Goal: Communication & Community: Ask a question

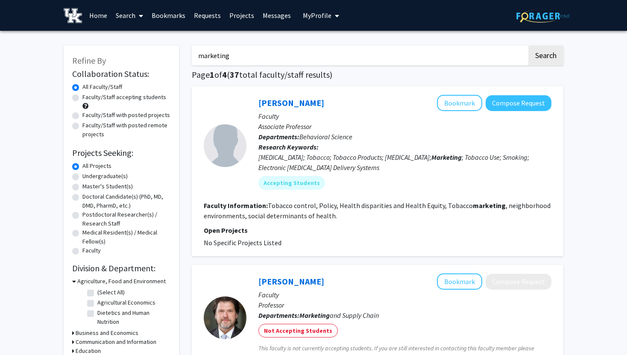
click at [98, 15] on link "Home" at bounding box center [98, 15] width 26 height 30
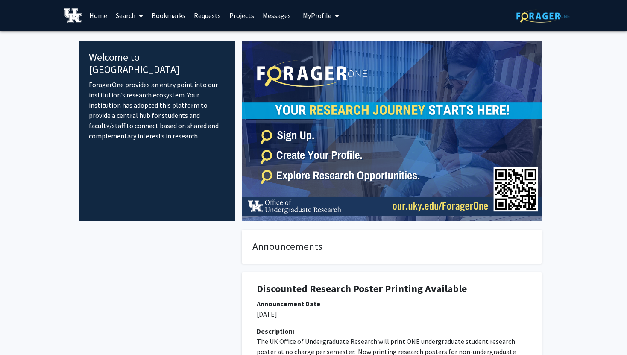
click at [237, 16] on link "Projects" at bounding box center [241, 15] width 33 height 30
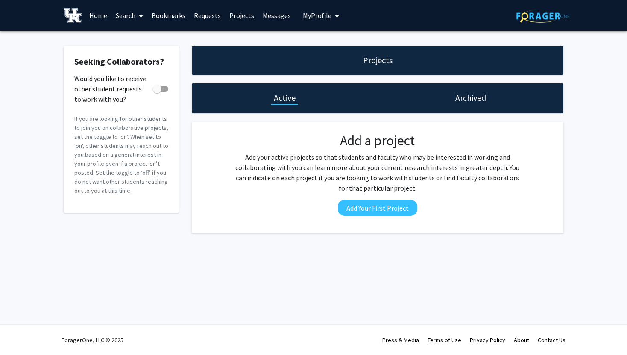
click at [120, 15] on link "Search" at bounding box center [129, 15] width 36 height 30
click at [129, 39] on span "Faculty/Staff" at bounding box center [142, 39] width 63 height 17
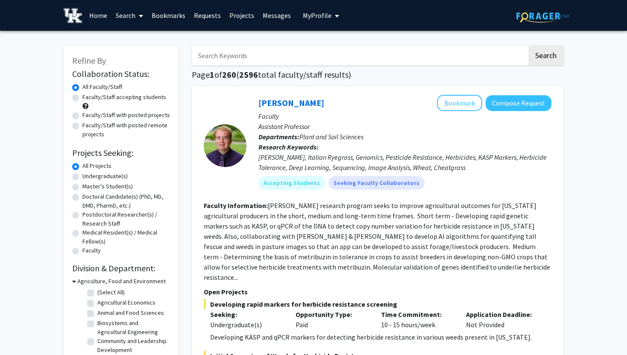
click at [105, 15] on link "Home" at bounding box center [98, 15] width 26 height 30
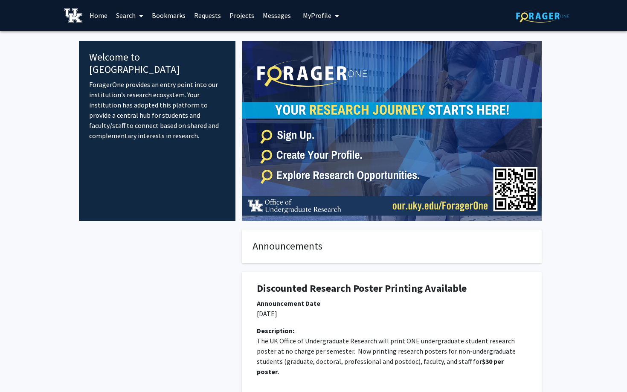
click at [131, 15] on link "Search" at bounding box center [130, 15] width 36 height 30
click at [137, 38] on span "Faculty/Staff" at bounding box center [143, 39] width 63 height 17
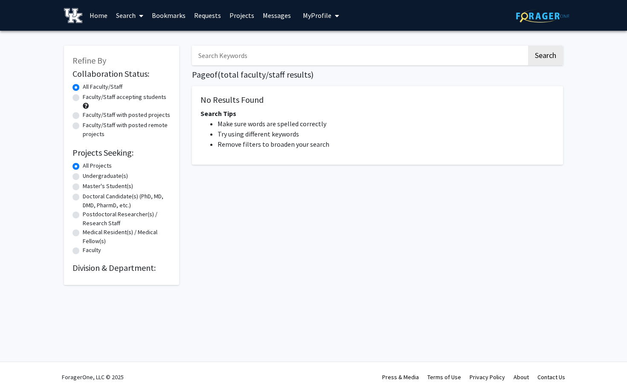
click at [131, 96] on label "Faculty/Staff accepting students" at bounding box center [125, 97] width 84 height 9
click at [88, 96] on input "Faculty/Staff accepting students" at bounding box center [86, 96] width 6 height 6
radio input "true"
click at [484, 63] on button "Search" at bounding box center [545, 56] width 35 height 20
click at [137, 20] on span at bounding box center [140, 16] width 8 height 30
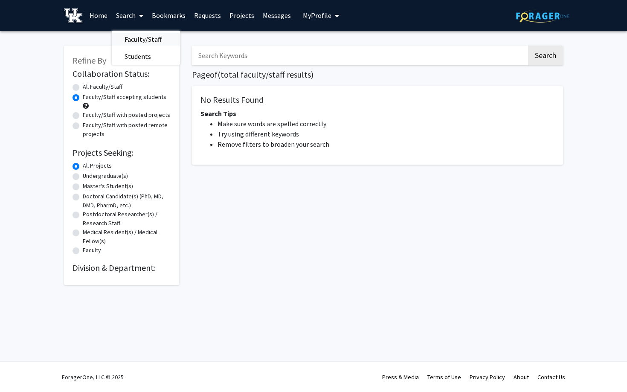
click at [137, 37] on span "Faculty/Staff" at bounding box center [143, 39] width 63 height 17
click at [317, 20] on button "My Profile" at bounding box center [320, 15] width 41 height 31
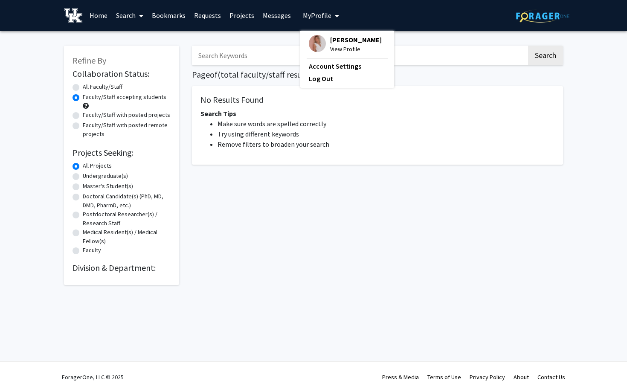
click at [258, 47] on input "Search Keywords" at bounding box center [359, 56] width 335 height 20
click at [202, 91] on div "No Results Found Search Tips Make sure words are spelled correctly Try using di…" at bounding box center [377, 125] width 371 height 79
click at [233, 59] on input "Search Keywords" at bounding box center [359, 56] width 335 height 20
click at [484, 46] on button "Search" at bounding box center [545, 56] width 35 height 20
click at [125, 85] on div "All Faculty/Staff" at bounding box center [122, 87] width 98 height 10
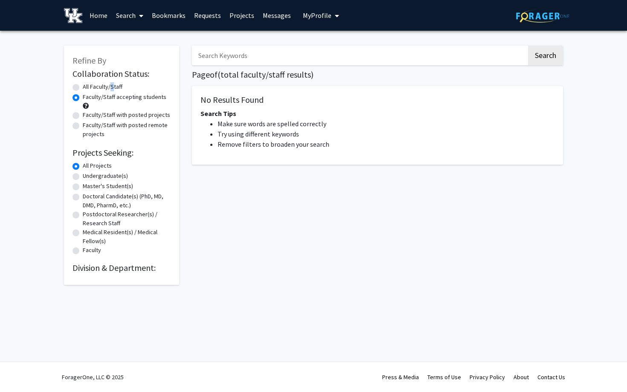
click at [109, 85] on label "All Faculty/Staff" at bounding box center [103, 86] width 40 height 9
click at [102, 88] on label "All Faculty/Staff" at bounding box center [103, 86] width 40 height 9
click at [88, 88] on input "All Faculty/Staff" at bounding box center [86, 85] width 6 height 6
radio input "true"
click at [240, 44] on div "Search Page of ( total faculty/staff results) No Results Found Search Tips Make…" at bounding box center [378, 161] width 384 height 248
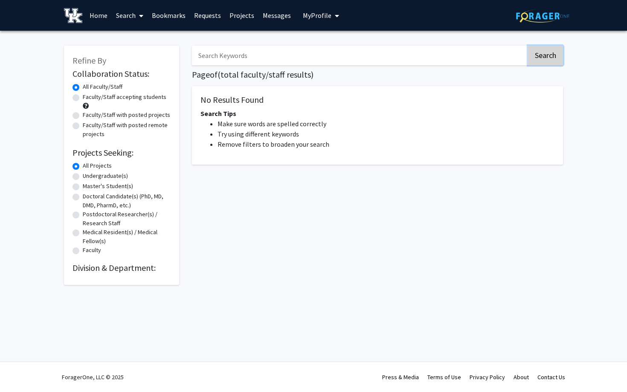
click at [484, 63] on button "Search" at bounding box center [545, 56] width 35 height 20
click at [246, 17] on link "Projects" at bounding box center [241, 15] width 33 height 30
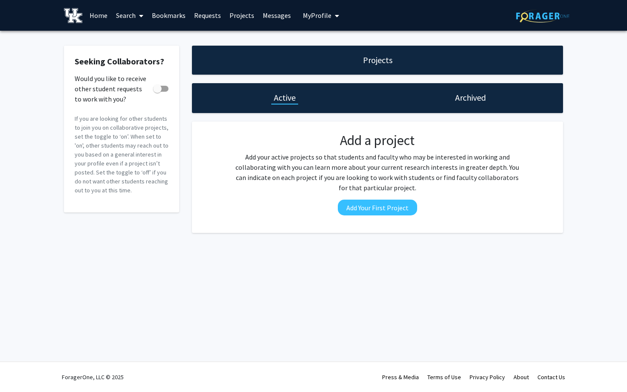
click at [133, 9] on link "Search" at bounding box center [130, 15] width 36 height 30
click at [134, 35] on span "Faculty/Staff" at bounding box center [143, 39] width 63 height 17
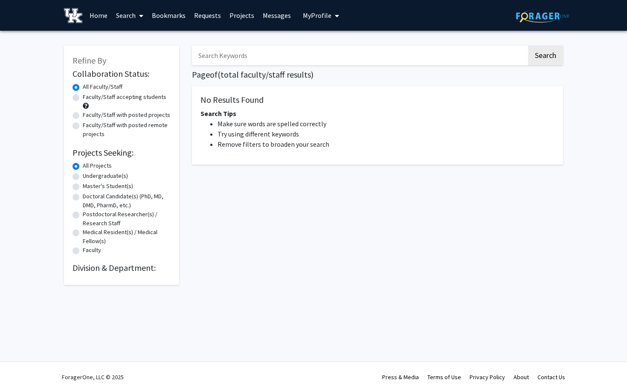
click at [101, 11] on link "Home" at bounding box center [98, 15] width 26 height 30
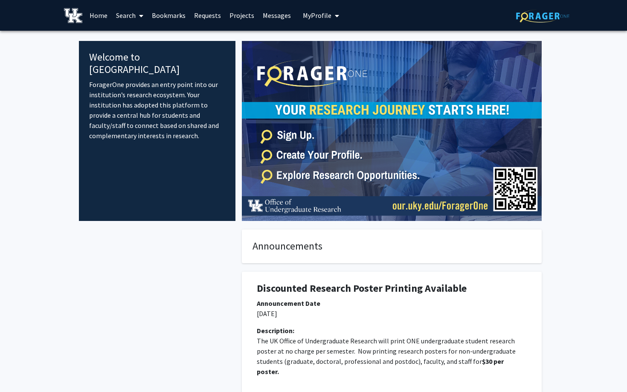
click at [131, 17] on link "Search" at bounding box center [130, 15] width 36 height 30
click at [132, 39] on span "Faculty/Staff" at bounding box center [143, 39] width 63 height 17
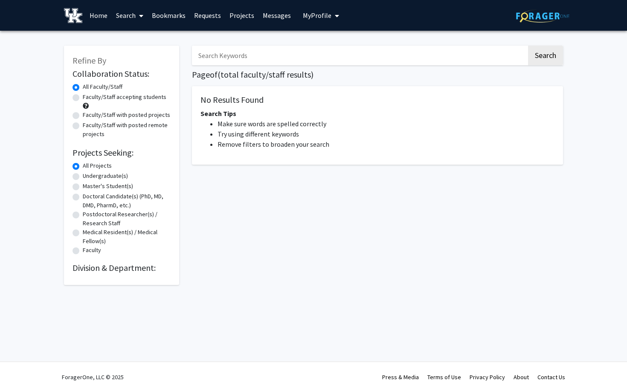
click at [132, 20] on link "Search" at bounding box center [130, 15] width 36 height 30
click at [146, 42] on span "Faculty/Staff" at bounding box center [143, 39] width 63 height 17
click at [124, 15] on link "Search" at bounding box center [130, 15] width 36 height 30
click at [131, 33] on span "Faculty/Staff" at bounding box center [143, 39] width 63 height 17
click at [170, 37] on div "Refine By Collaboration Status: Collaboration Status All Faculty/Staff Collabor…" at bounding box center [313, 168] width 627 height 274
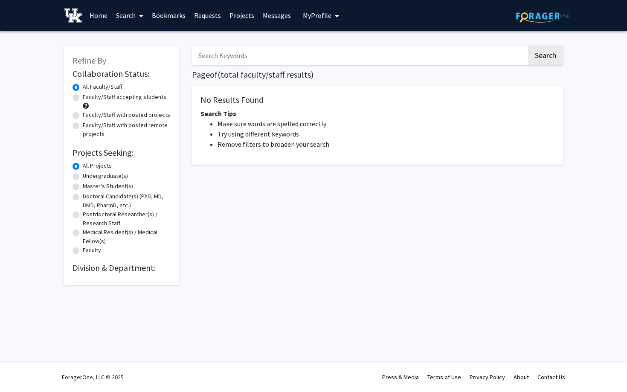
click at [242, 58] on input "Search Keywords" at bounding box center [359, 56] width 335 height 20
type input "s"
type input "everything"
click at [484, 46] on button "Search" at bounding box center [545, 56] width 35 height 20
click at [484, 55] on button "Search" at bounding box center [545, 56] width 35 height 20
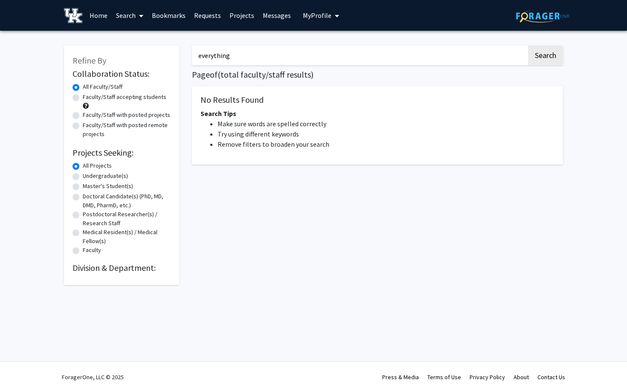
click at [462, 61] on input "everything" at bounding box center [359, 56] width 335 height 20
click at [361, 257] on div "Search Page of ( total faculty/staff results) No Results Found Search Tips Make…" at bounding box center [378, 161] width 384 height 248
click at [155, 99] on label "Faculty/Staff accepting students" at bounding box center [125, 97] width 84 height 9
click at [88, 98] on input "Faculty/Staff accepting students" at bounding box center [86, 96] width 6 height 6
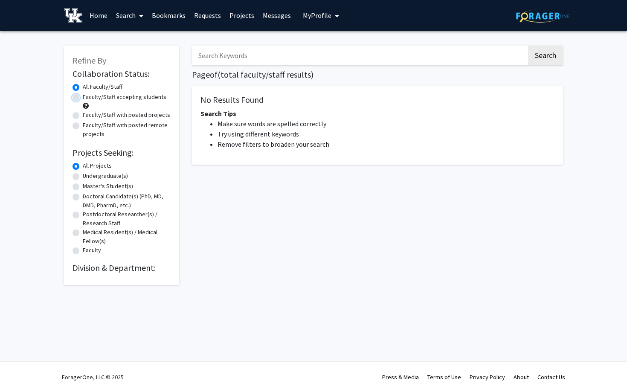
radio input "true"
click at [484, 56] on button "Search" at bounding box center [545, 56] width 35 height 20
click at [137, 22] on span at bounding box center [140, 16] width 8 height 30
click at [323, 22] on button "My Profile" at bounding box center [320, 15] width 41 height 31
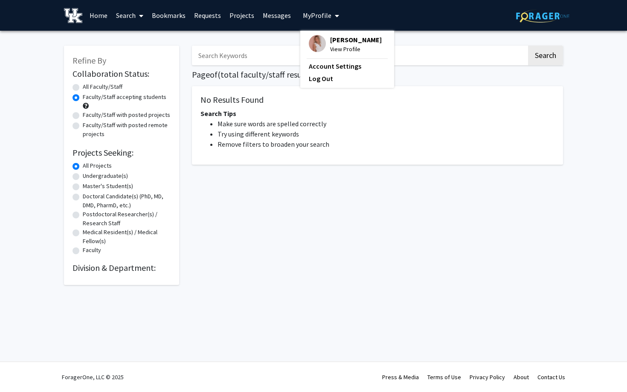
click at [325, 47] on div "ellasyn eggers View Profile" at bounding box center [345, 44] width 73 height 19
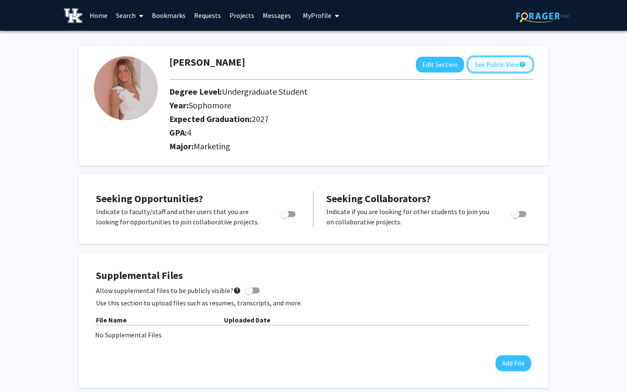
click at [484, 69] on button "See Public View help" at bounding box center [501, 64] width 66 height 16
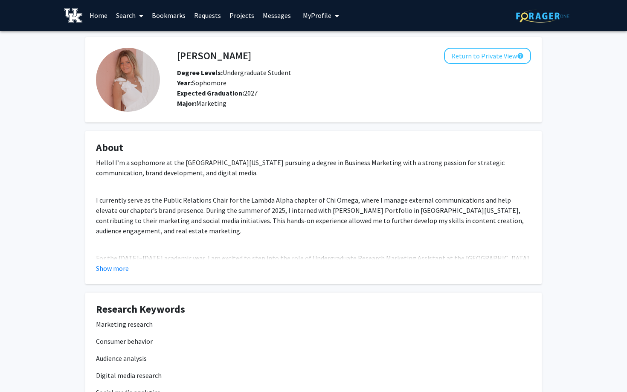
click at [130, 21] on link "Search" at bounding box center [130, 15] width 36 height 30
click at [130, 38] on span "Faculty/Staff" at bounding box center [143, 39] width 63 height 17
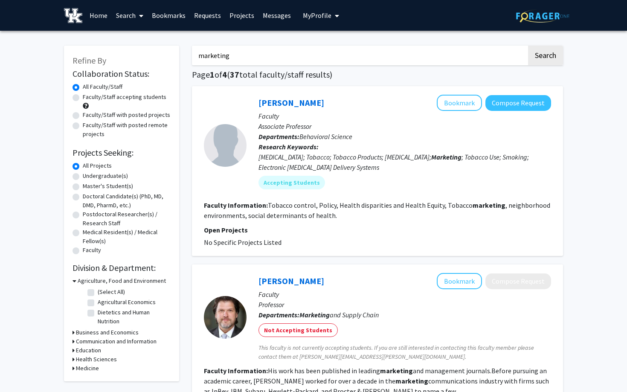
click at [93, 11] on link "Home" at bounding box center [98, 15] width 26 height 30
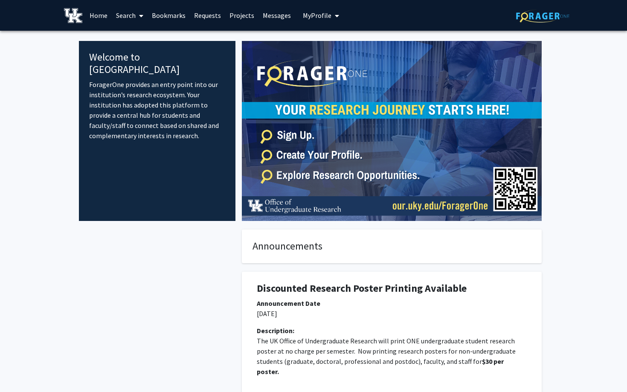
click at [135, 17] on link "Search" at bounding box center [130, 15] width 36 height 30
click at [137, 37] on span "Faculty/Staff" at bounding box center [143, 39] width 63 height 17
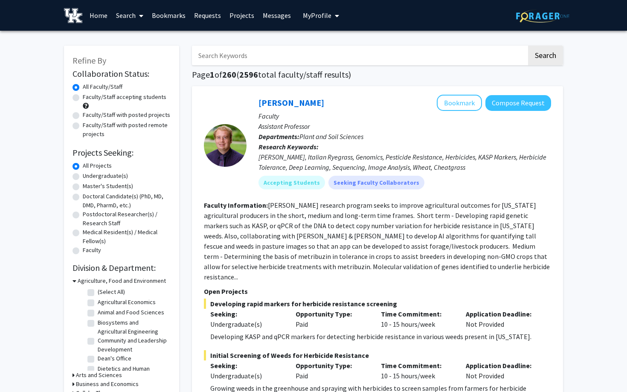
scroll to position [3, 0]
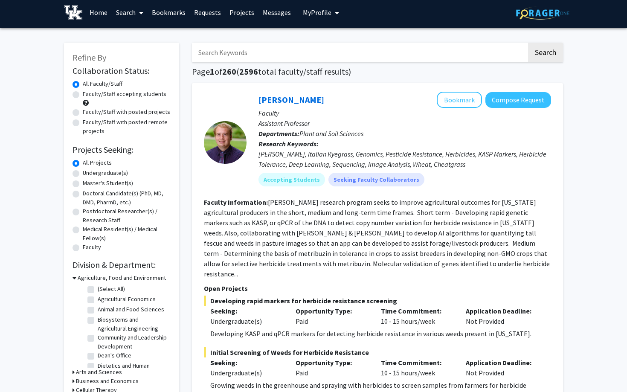
click at [102, 17] on link "Home" at bounding box center [98, 12] width 26 height 30
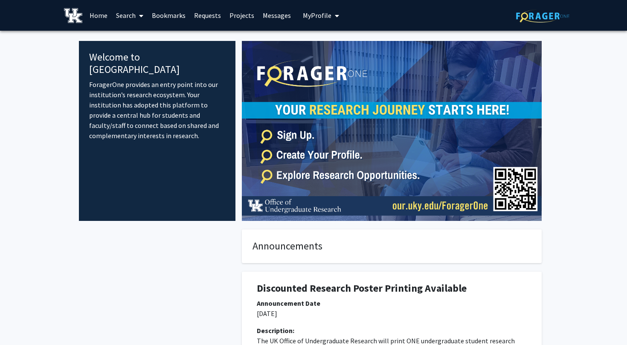
click at [85, 0] on link "Home" at bounding box center [98, 15] width 26 height 30
click at [136, 15] on span at bounding box center [140, 16] width 8 height 30
click at [148, 37] on span "Faculty/Staff" at bounding box center [143, 39] width 63 height 17
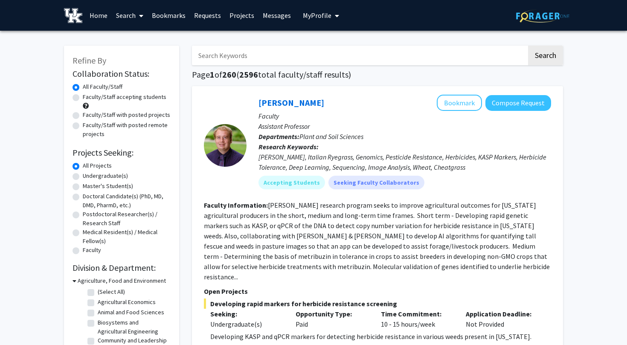
click at [96, 12] on link "Home" at bounding box center [98, 15] width 26 height 30
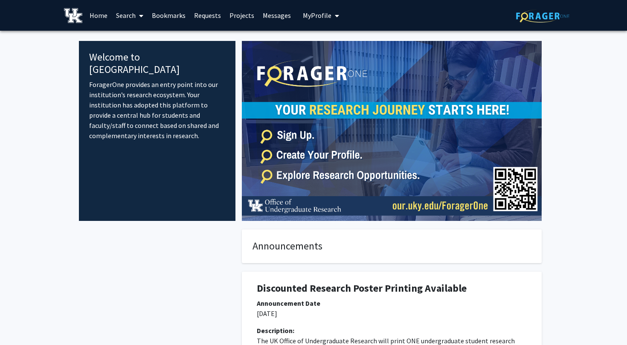
click at [85, 0] on link "Home" at bounding box center [98, 15] width 26 height 30
click at [140, 21] on span at bounding box center [140, 16] width 8 height 30
click at [143, 37] on span "Faculty/Staff" at bounding box center [143, 39] width 63 height 17
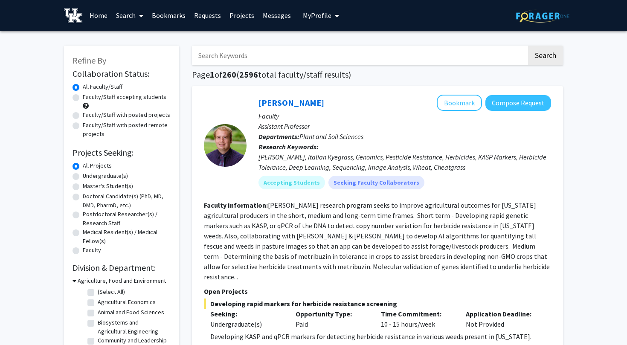
click at [76, 20] on img at bounding box center [73, 15] width 18 height 15
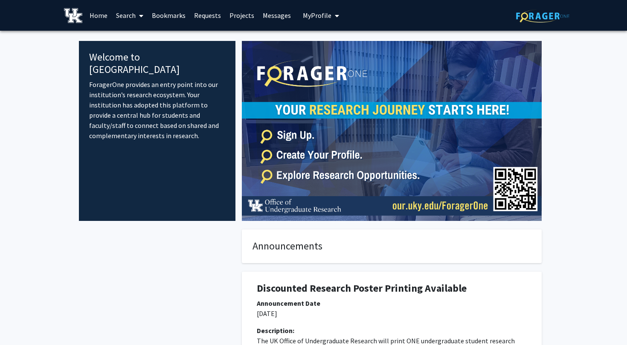
click at [128, 23] on link "Search" at bounding box center [130, 15] width 36 height 30
click at [134, 40] on span "Faculty/Staff" at bounding box center [143, 39] width 63 height 17
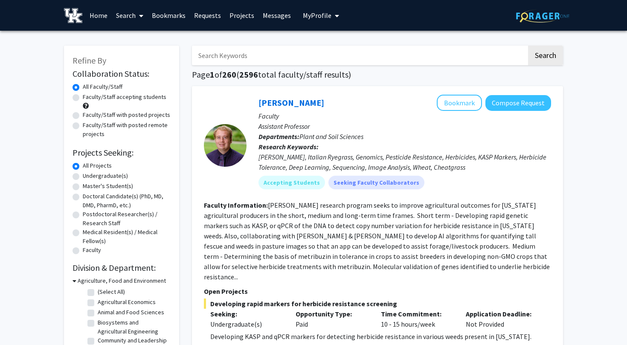
click at [309, 57] on input "Search Keywords" at bounding box center [359, 56] width 335 height 20
type input "earth environment"
click at [547, 56] on button "Search" at bounding box center [545, 56] width 35 height 20
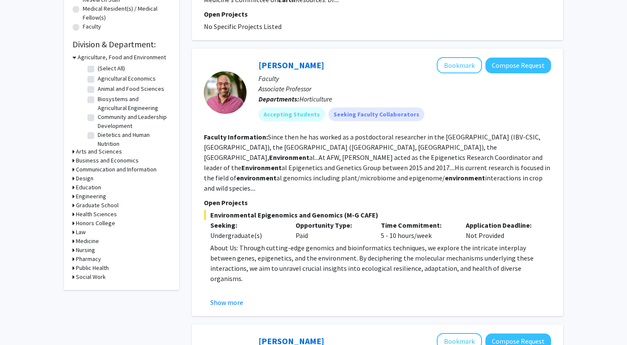
scroll to position [254, 0]
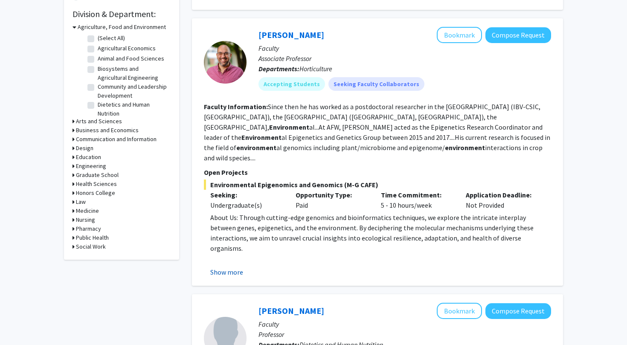
click at [235, 267] on button "Show more" at bounding box center [226, 272] width 33 height 10
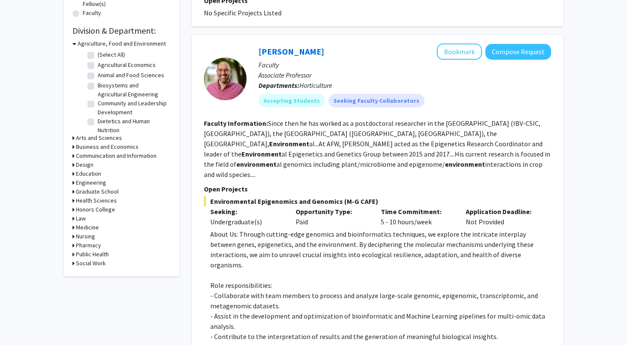
scroll to position [236, 0]
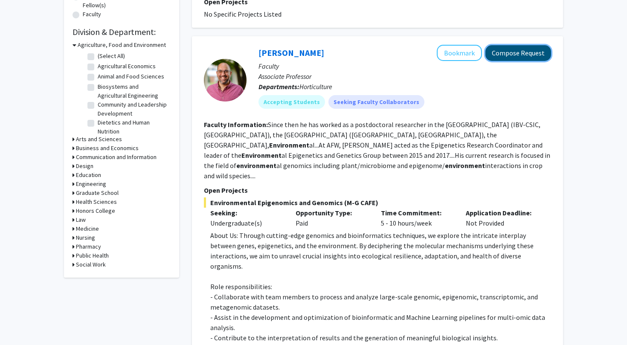
click at [518, 45] on button "Compose Request" at bounding box center [519, 53] width 66 height 16
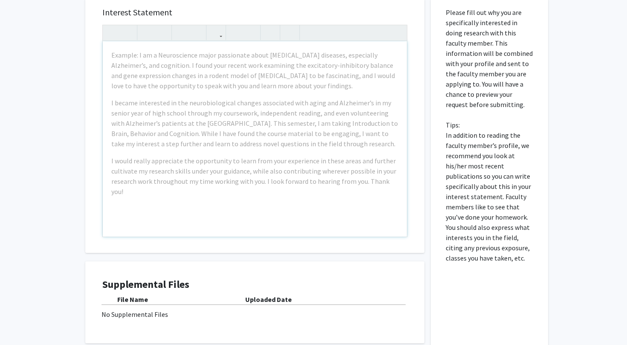
scroll to position [344, 0]
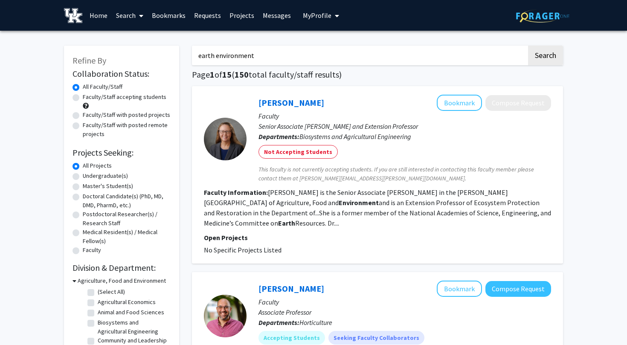
drag, startPoint x: 263, startPoint y: 60, endPoint x: 192, endPoint y: 59, distance: 70.4
click at [192, 60] on input "earth environment" at bounding box center [359, 56] width 335 height 20
type input "e"
type input "biology"
click at [528, 46] on button "Search" at bounding box center [545, 56] width 35 height 20
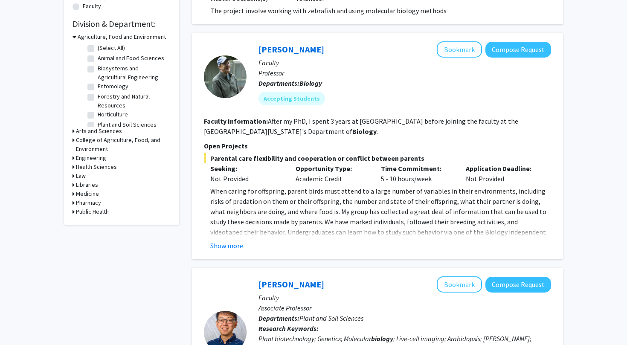
scroll to position [253, 0]
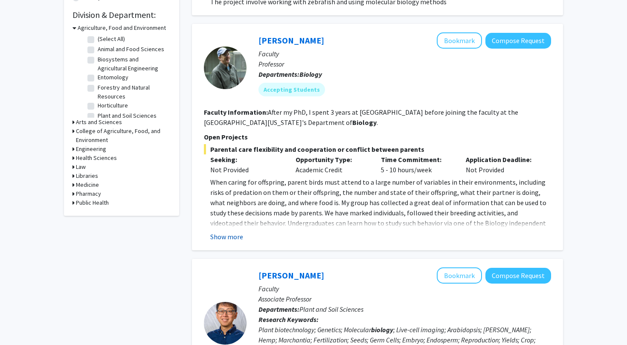
click at [236, 238] on button "Show more" at bounding box center [226, 237] width 33 height 10
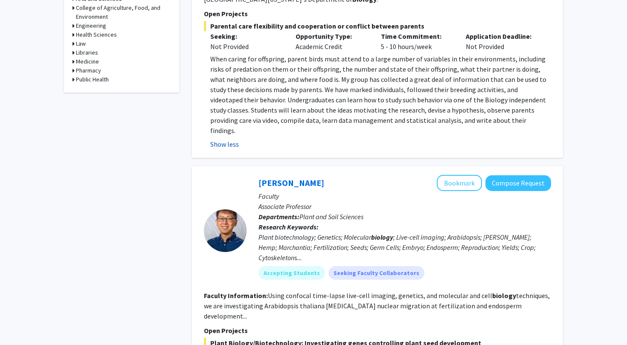
scroll to position [557, 0]
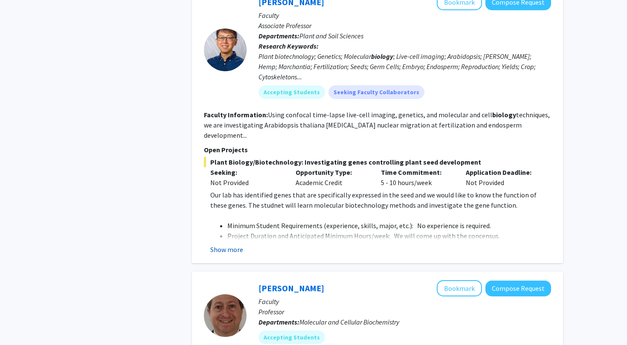
click at [228, 245] on button "Show more" at bounding box center [226, 250] width 33 height 10
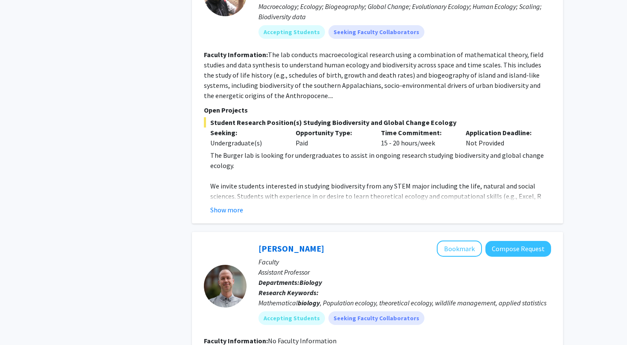
scroll to position [1231, 0]
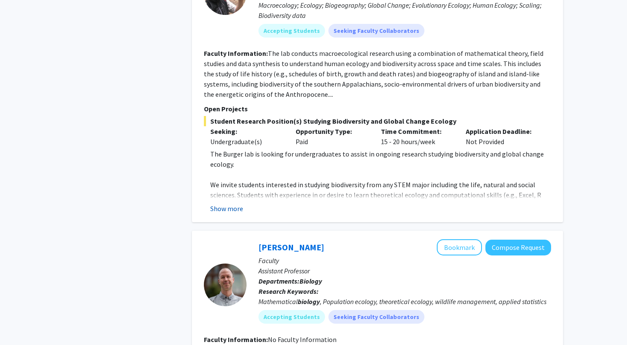
click at [233, 204] on button "Show more" at bounding box center [226, 209] width 33 height 10
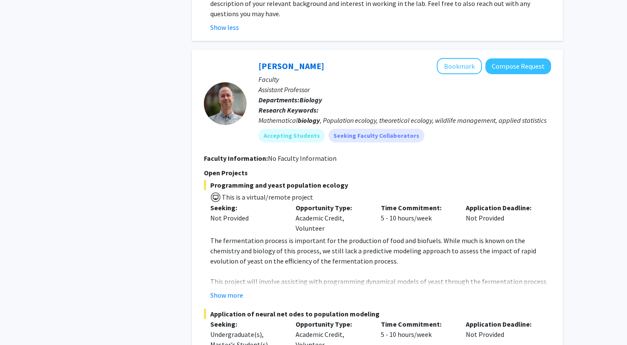
scroll to position [1496, 0]
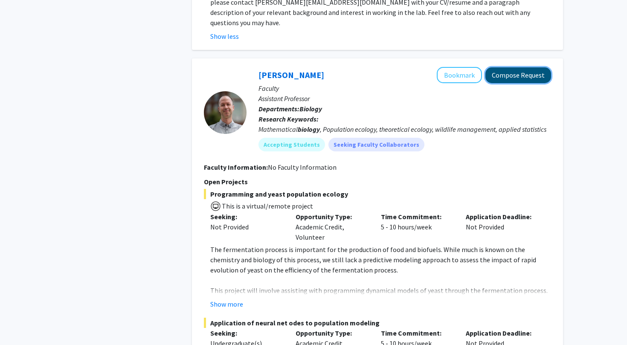
click at [510, 67] on button "Compose Request" at bounding box center [519, 75] width 66 height 16
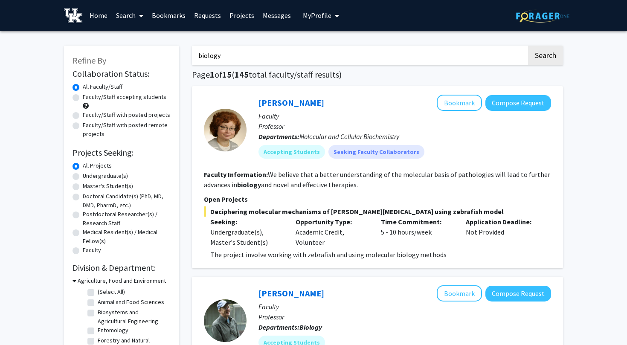
drag, startPoint x: 222, startPoint y: 54, endPoint x: 156, endPoint y: 54, distance: 66.6
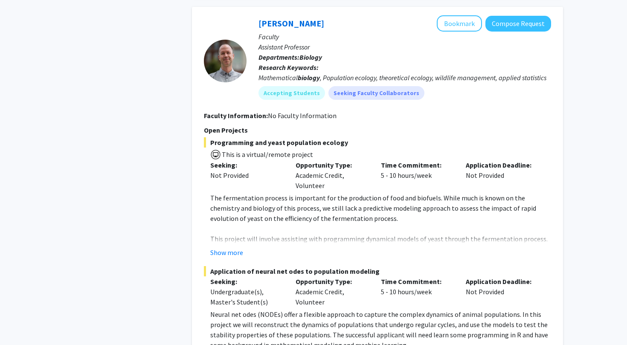
scroll to position [1393, 0]
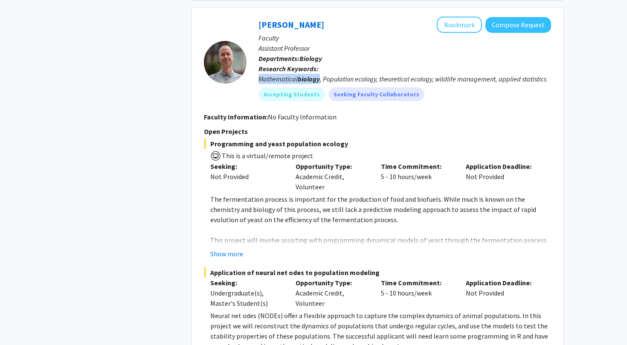
drag, startPoint x: 321, startPoint y: 69, endPoint x: 252, endPoint y: 69, distance: 68.3
click at [252, 69] on div "Jake Ferguson Bookmark Compose Request Faculty Assistant Professor Departments:…" at bounding box center [399, 62] width 305 height 91
copy div "Mathematical biology"
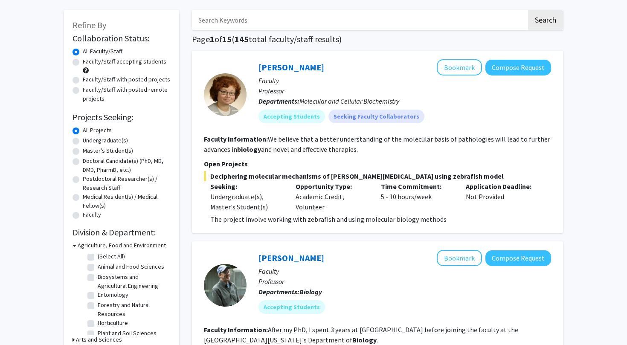
scroll to position [0, 0]
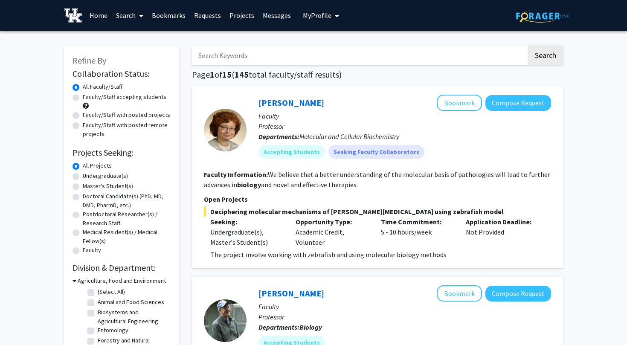
click at [243, 63] on input "Search Keywords" at bounding box center [359, 56] width 335 height 20
paste input "Mathematical biology"
type input "Mathematical biology"
click at [528, 46] on button "Search" at bounding box center [545, 56] width 35 height 20
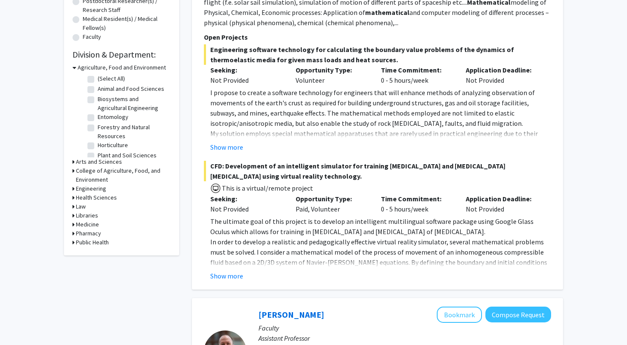
scroll to position [215, 0]
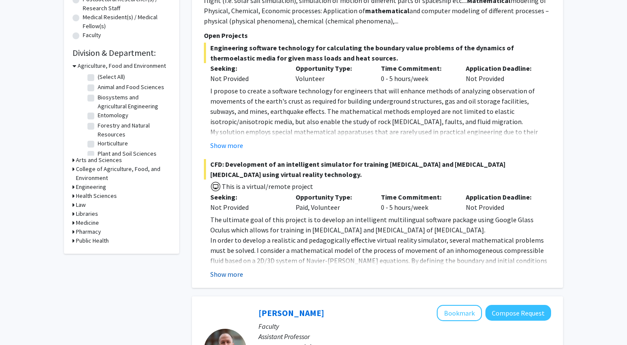
click at [221, 275] on button "Show more" at bounding box center [226, 274] width 33 height 10
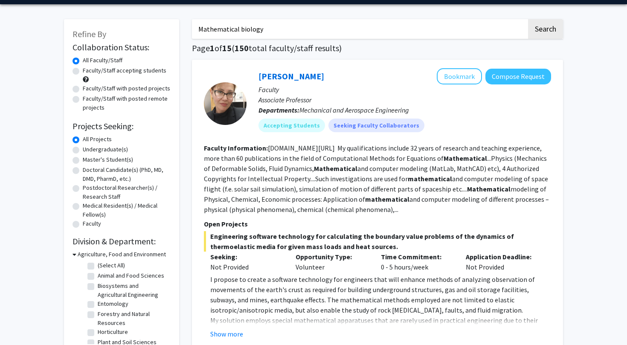
scroll to position [0, 0]
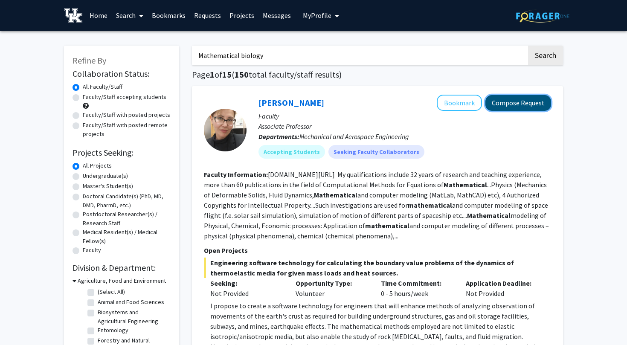
click at [504, 109] on button "Compose Request" at bounding box center [519, 103] width 66 height 16
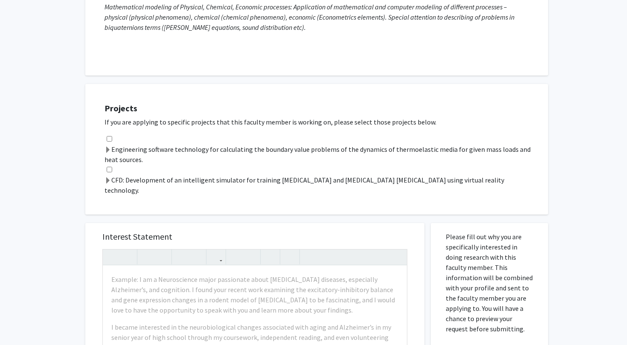
scroll to position [227, 0]
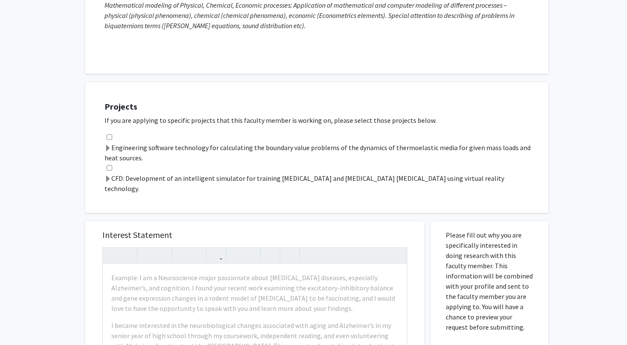
click at [110, 138] on input "checkbox" at bounding box center [110, 137] width 6 height 6
checkbox input "true"
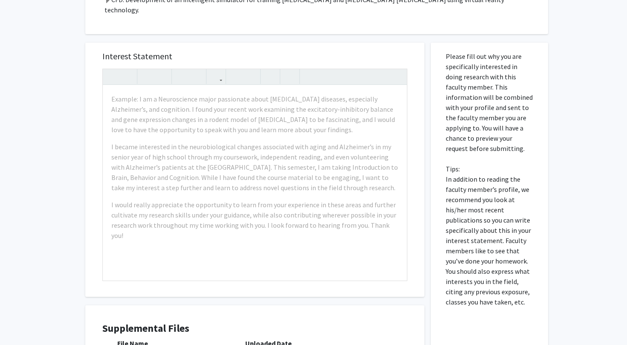
scroll to position [400, 0]
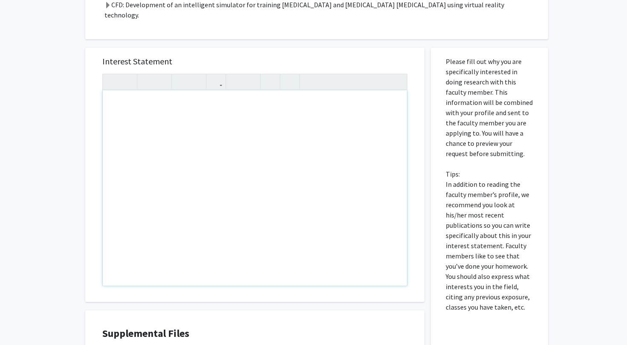
click at [149, 162] on div "Note to users with screen readers: Please press Alt+0 or Option+0 to deactivate…" at bounding box center [255, 187] width 304 height 195
drag, startPoint x: 208, startPoint y: 89, endPoint x: 131, endPoint y: 88, distance: 77.3
click at [131, 90] on div "This is why I am interested????" at bounding box center [255, 187] width 304 height 195
click at [189, 90] on div "This is why I am interested????" at bounding box center [255, 187] width 304 height 195
drag, startPoint x: 203, startPoint y: 83, endPoint x: 188, endPoint y: 83, distance: 14.9
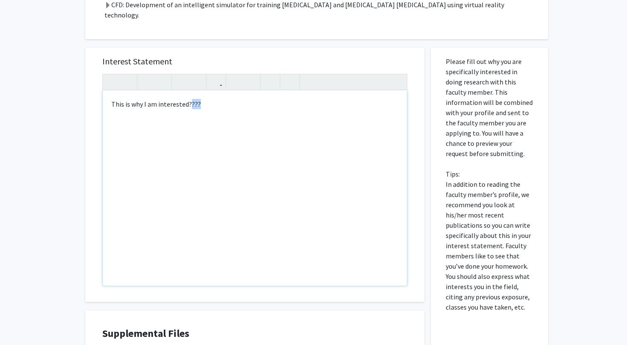
click at [188, 90] on div "This is why I am interested????" at bounding box center [255, 187] width 304 height 195
type textarea "This is why I am interested...."
drag, startPoint x: 222, startPoint y: 84, endPoint x: 93, endPoint y: 86, distance: 128.5
click at [94, 86] on div "Interest Statement This is why I am interested.... This is why I am interested.…" at bounding box center [255, 175] width 322 height 254
copy div "This is why I am interested...."
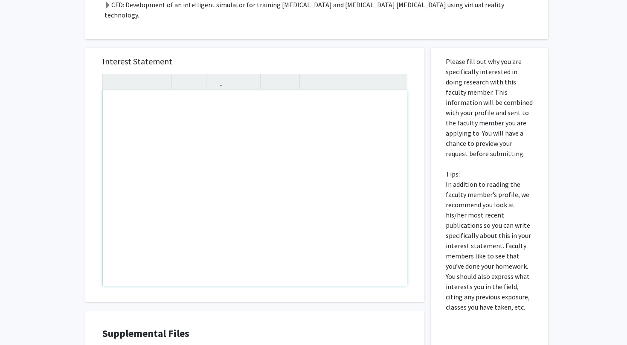
type textarea "<p>This is why I am interested....</p>"
click at [75, 130] on div "All Requests Request for Bakhyt Alipova Request for Bakhyt Alipova Departments:…" at bounding box center [313, 37] width 627 height 814
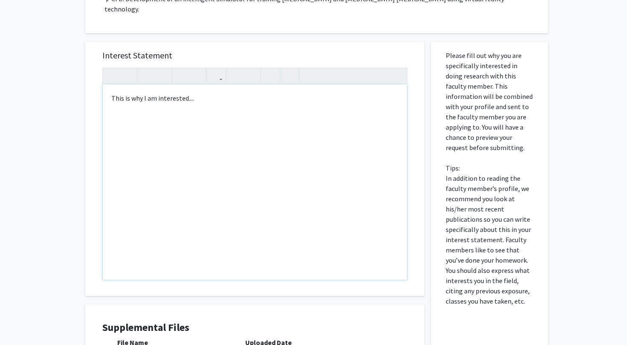
scroll to position [388, 0]
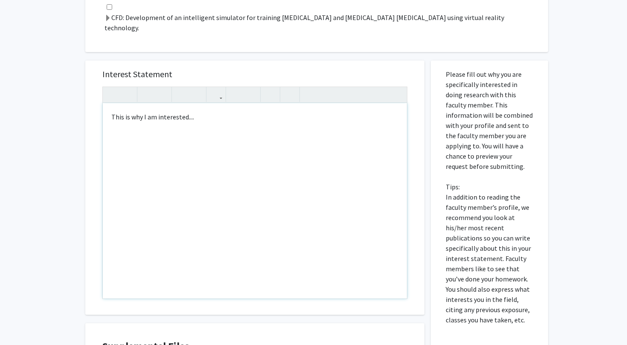
drag, startPoint x: 245, startPoint y: 143, endPoint x: 102, endPoint y: 140, distance: 143.4
click at [103, 141] on div "This is why I am interested...." at bounding box center [255, 200] width 304 height 195
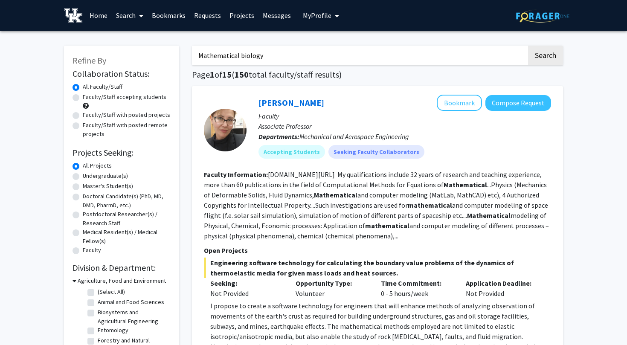
drag, startPoint x: 265, startPoint y: 58, endPoint x: 159, endPoint y: 57, distance: 106.3
type input "Mathematical biology"
click at [537, 60] on button "Search" at bounding box center [545, 56] width 35 height 20
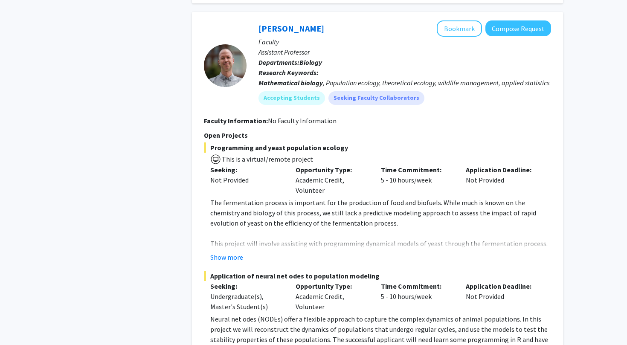
scroll to position [501, 0]
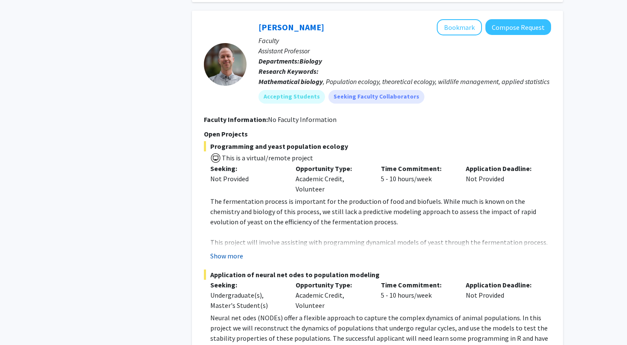
click at [236, 252] on button "Show more" at bounding box center [226, 256] width 33 height 10
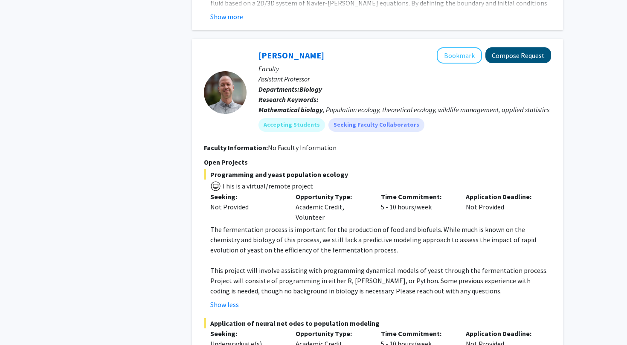
scroll to position [472, 0]
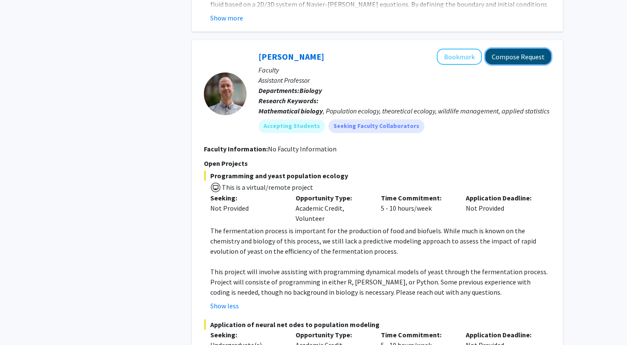
click at [533, 58] on button "Compose Request" at bounding box center [519, 57] width 66 height 16
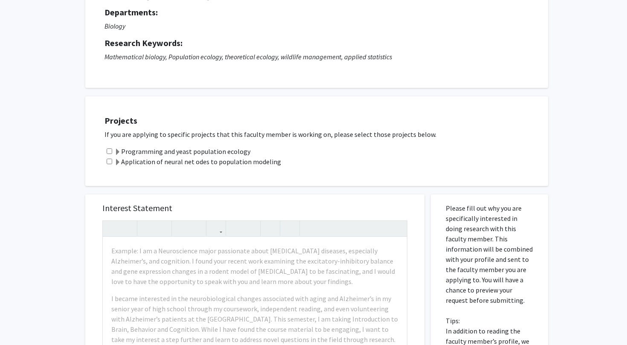
scroll to position [83, 0]
click at [200, 162] on label "Application of neural net odes to population modeling" at bounding box center [197, 161] width 167 height 10
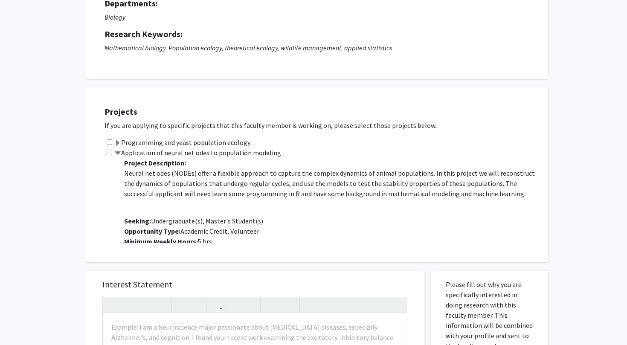
scroll to position [93, 0]
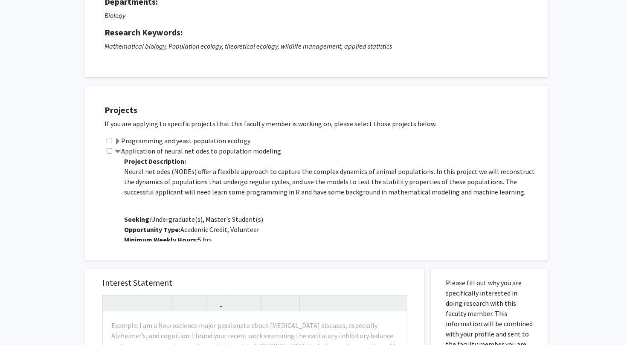
click at [110, 150] on input "checkbox" at bounding box center [110, 151] width 6 height 6
checkbox input "true"
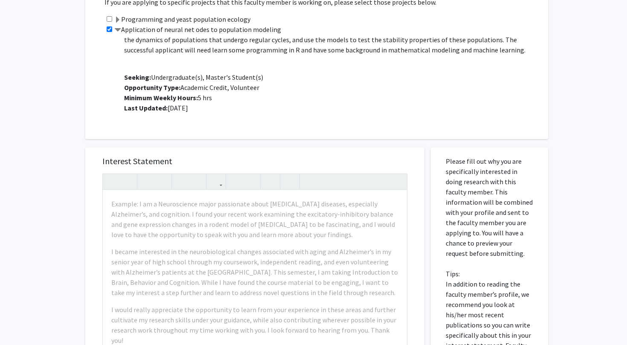
scroll to position [223, 0]
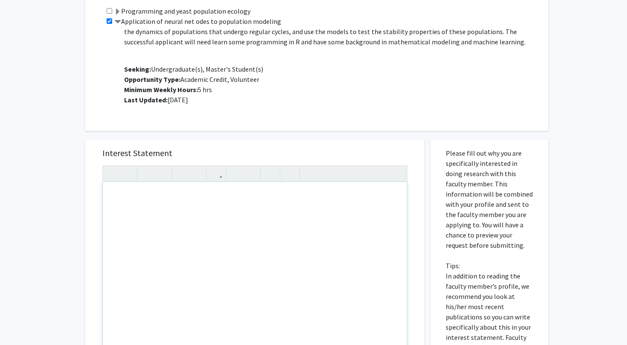
paste div "Note to users with screen readers: Please press Alt+0 or Option+0 to deactivate…"
click at [137, 204] on div "Note to users with screen readers: Please press Alt+0 or Option+0 to deactivate…" at bounding box center [255, 279] width 304 height 195
type textarea "v"
type textarea "<p>This is why I am interested....</p>"
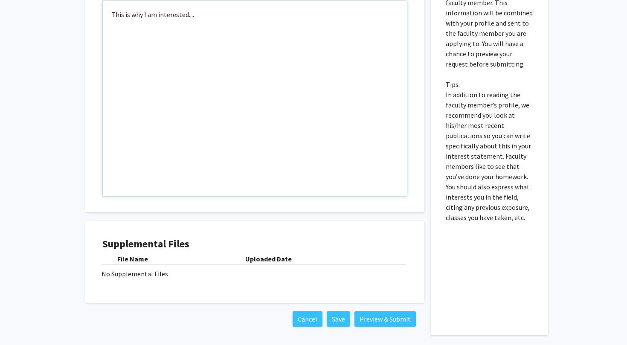
scroll to position [440, 0]
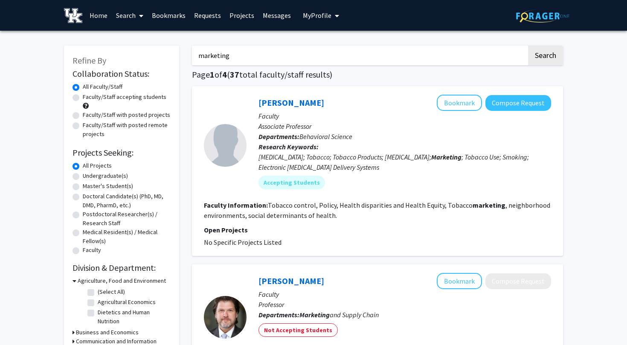
click at [103, 15] on link "Home" at bounding box center [98, 15] width 26 height 30
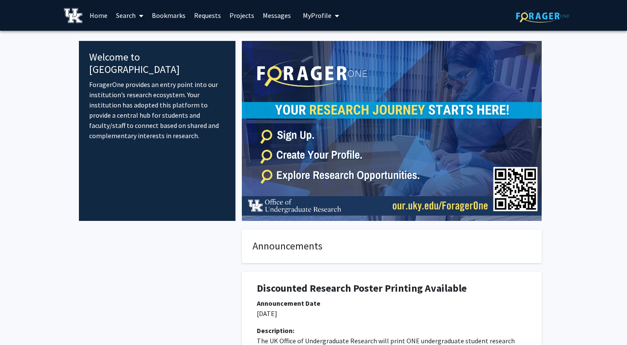
click at [128, 15] on link "Search" at bounding box center [130, 15] width 36 height 30
click at [127, 36] on span "Faculty/Staff" at bounding box center [143, 39] width 63 height 17
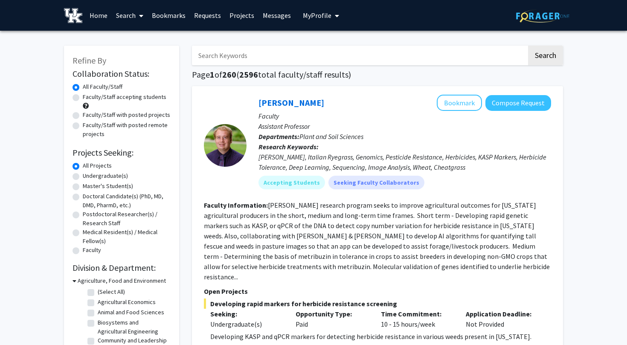
click at [278, 58] on input "Search Keywords" at bounding box center [359, 56] width 335 height 20
type input "Mathematical biology"
click at [533, 62] on button "Search" at bounding box center [545, 56] width 35 height 20
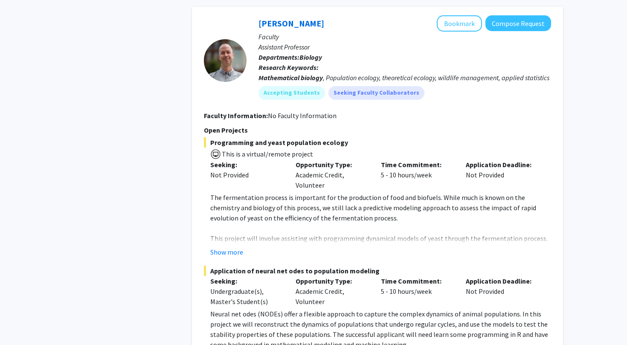
scroll to position [503, 0]
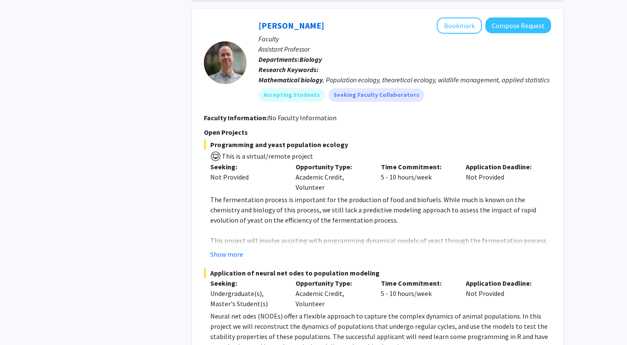
click at [516, 34] on p "Faculty" at bounding box center [405, 39] width 293 height 10
click at [509, 18] on button "Compose Request" at bounding box center [519, 26] width 66 height 16
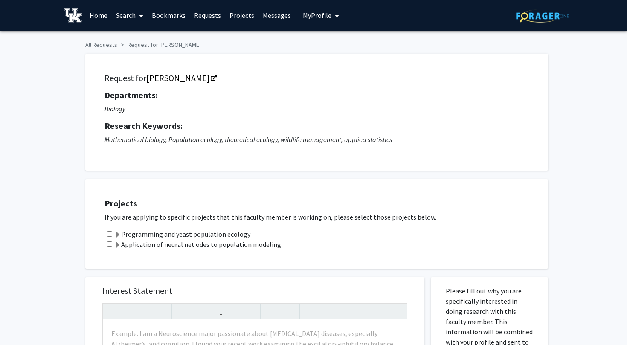
click at [140, 238] on label "Programming and yeast population ecology" at bounding box center [182, 234] width 136 height 10
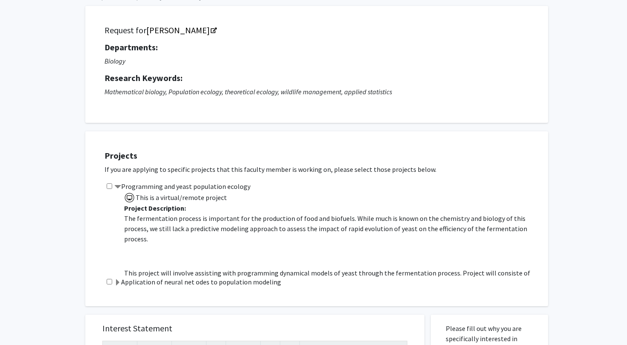
scroll to position [65, 0]
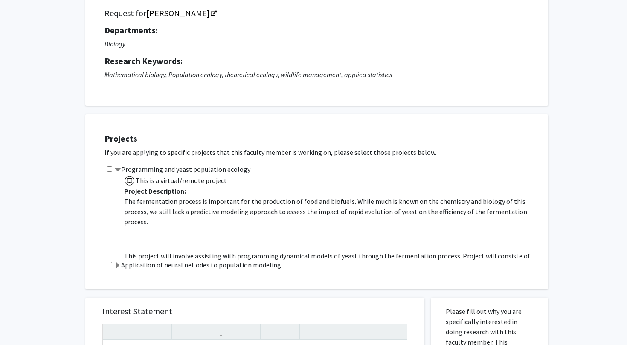
click at [111, 169] on input "checkbox" at bounding box center [110, 169] width 6 height 6
checkbox input "true"
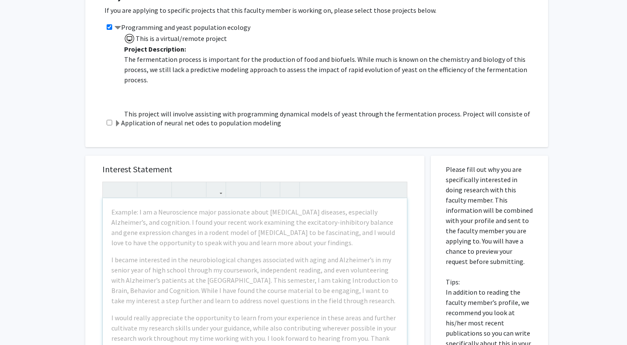
scroll to position [213, 0]
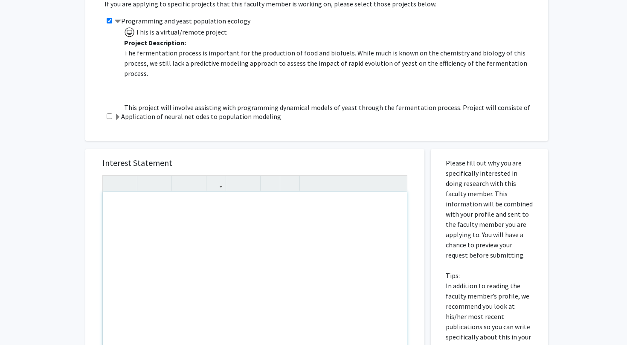
click at [154, 229] on div "Note to users with screen readers: Please press Alt+0 or Option+0 to deactivate…" at bounding box center [255, 289] width 304 height 195
paste div "Note to users with screen readers: Please press Alt+0 or Option+0 to deactivate…"
type textarea "<p>This is why I am interested....</p>"
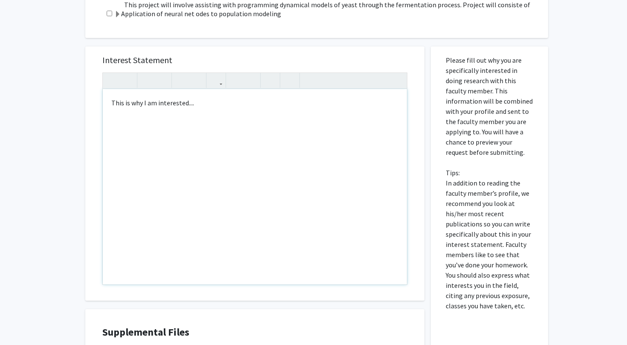
scroll to position [440, 0]
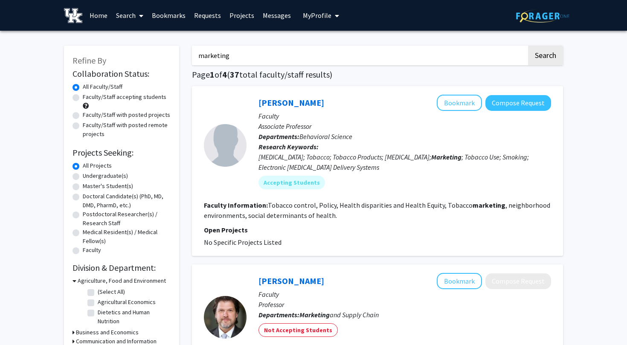
click at [103, 18] on link "Home" at bounding box center [98, 15] width 26 height 30
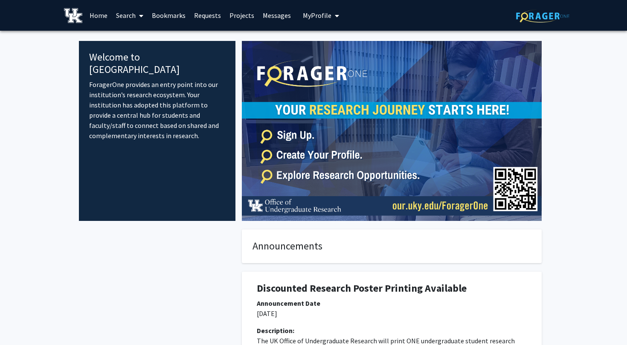
click at [132, 10] on link "Search" at bounding box center [130, 15] width 36 height 30
click at [133, 36] on span "Faculty/Staff" at bounding box center [143, 39] width 63 height 17
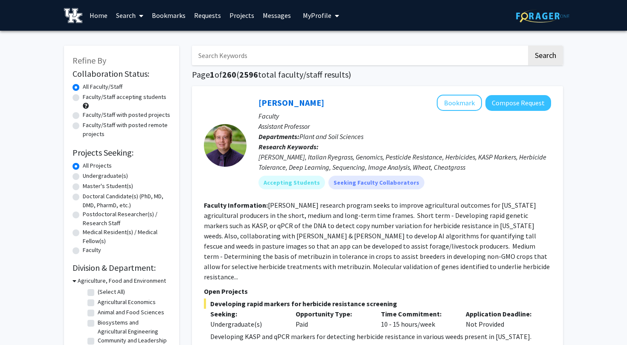
click at [289, 54] on input "Search Keywords" at bounding box center [359, 56] width 335 height 20
type input "Mathematical biology"
click at [538, 61] on button "Search" at bounding box center [545, 56] width 35 height 20
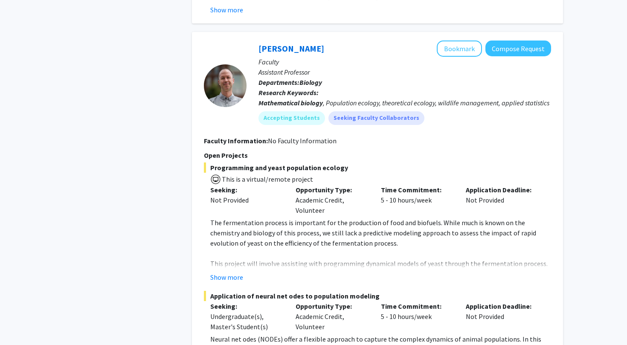
scroll to position [480, 0]
click at [519, 49] on button "Compose Request" at bounding box center [519, 48] width 66 height 16
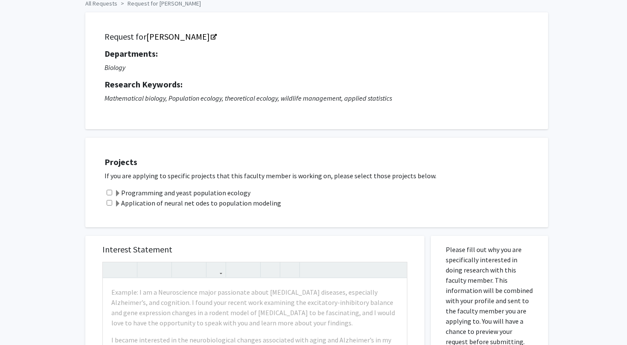
scroll to position [44, 0]
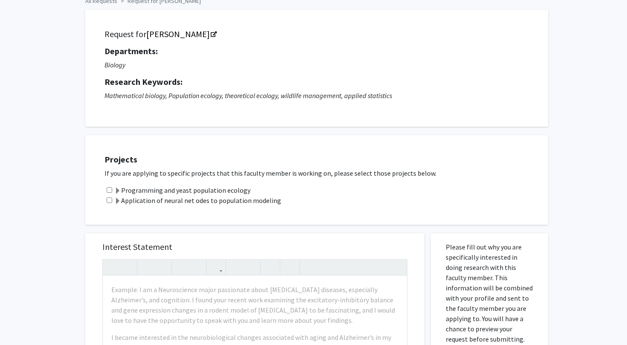
click at [114, 190] on span at bounding box center [117, 191] width 7 height 7
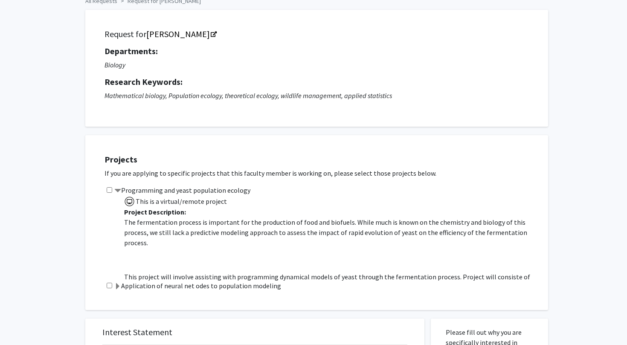
click at [112, 188] on div "Programming and yeast population ecology This is a virtual/remote project Proje…" at bounding box center [322, 233] width 435 height 96
click at [108, 189] on input "checkbox" at bounding box center [110, 190] width 6 height 6
checkbox input "true"
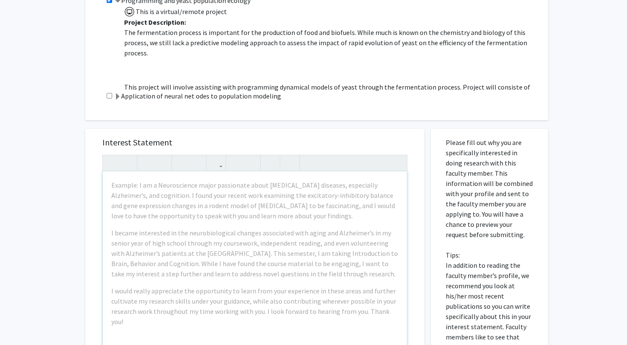
scroll to position [236, 0]
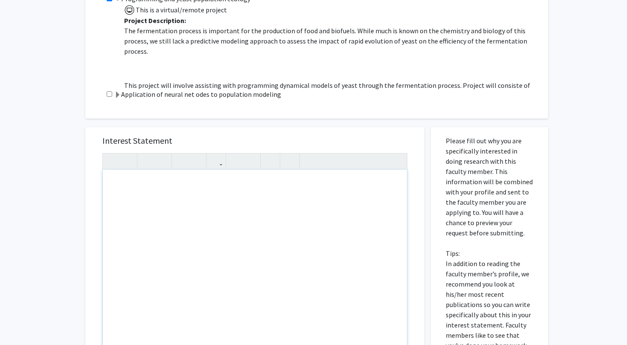
click at [184, 204] on div "Note to users with screen readers: Please press Alt+0 or Option+0 to deactivate…" at bounding box center [255, 267] width 304 height 195
paste div "Note to users with screen readers: Please press Alt+0 or Option+0 to deactivate…"
type textarea "<p>This is why I am interested....</p>"
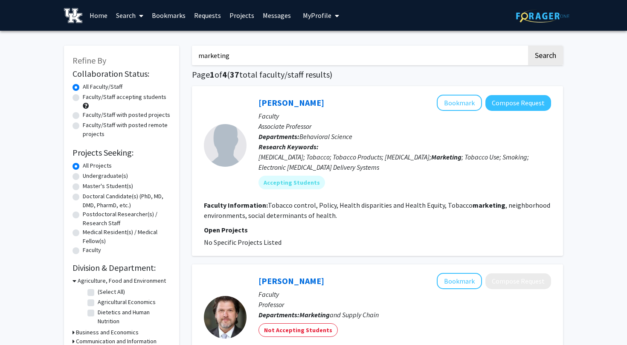
click at [100, 14] on link "Home" at bounding box center [98, 15] width 26 height 30
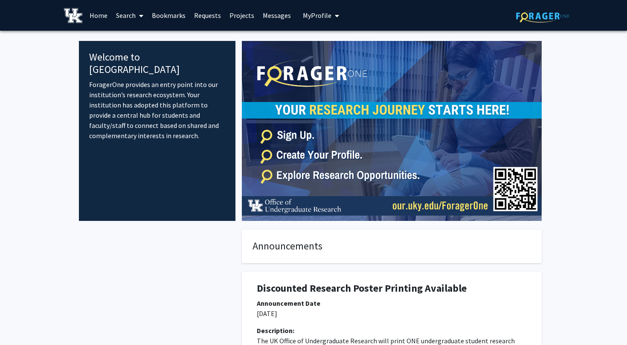
click at [120, 11] on link "Search" at bounding box center [130, 15] width 36 height 30
click at [131, 36] on span "Faculty/Staff" at bounding box center [143, 39] width 63 height 17
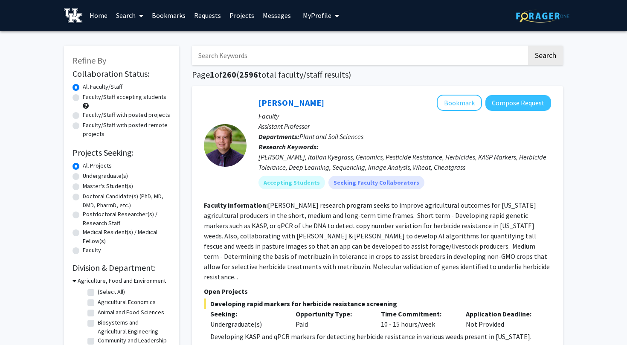
click at [217, 60] on input "Search Keywords" at bounding box center [359, 56] width 335 height 20
type input "Mathematical biology"
click at [545, 55] on button "Search" at bounding box center [545, 56] width 35 height 20
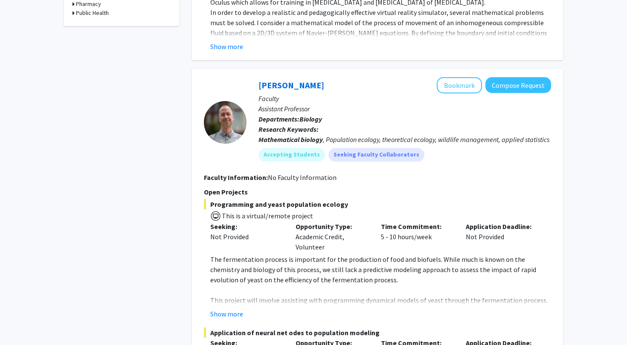
scroll to position [448, 0]
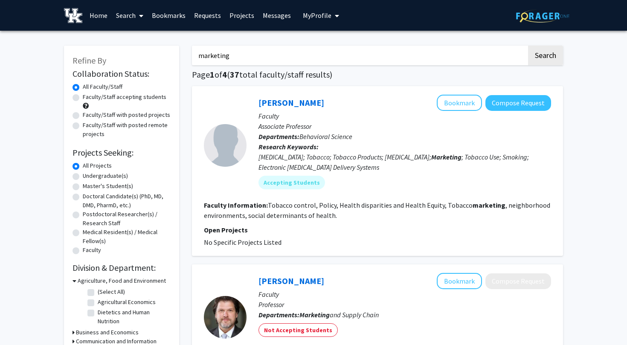
click at [105, 15] on link "Home" at bounding box center [98, 15] width 26 height 30
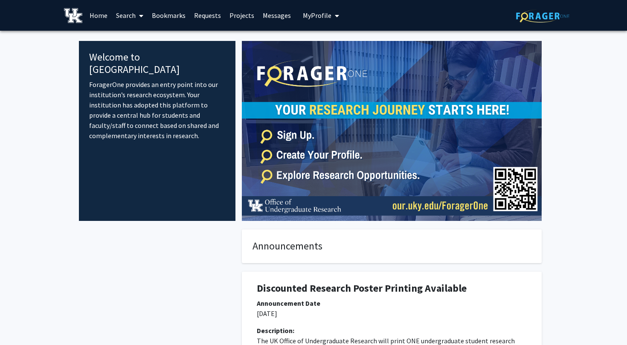
click at [122, 18] on link "Search" at bounding box center [130, 15] width 36 height 30
click at [84, 55] on div "Welcome to ForagerOne ForagerOne provides an entry point into our institution’s…" at bounding box center [157, 131] width 157 height 180
click at [137, 13] on span at bounding box center [140, 16] width 8 height 30
click at [138, 38] on span "Faculty/Staff" at bounding box center [143, 39] width 63 height 17
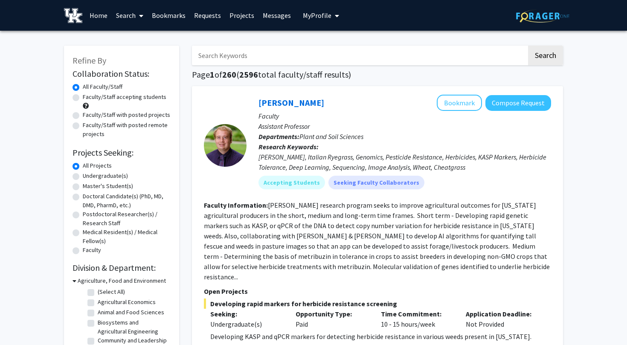
click at [207, 54] on input "Search Keywords" at bounding box center [359, 56] width 335 height 20
type input "Mathematical biology"
click at [552, 51] on button "Search" at bounding box center [545, 56] width 35 height 20
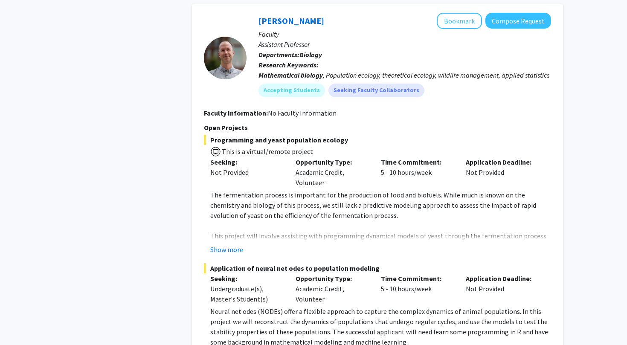
scroll to position [512, 0]
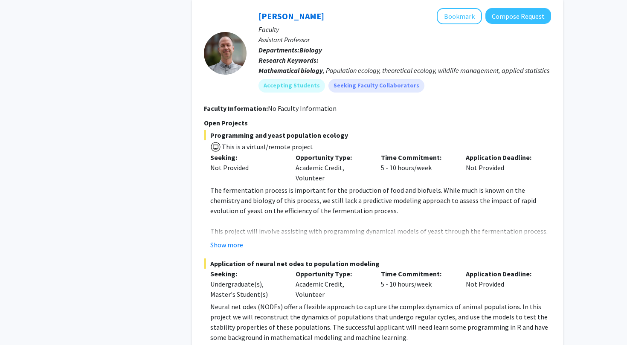
click at [545, 3] on div "Jake Ferguson Bookmark Compose Request Faculty Assistant Professor Departments:…" at bounding box center [377, 176] width 371 height 352
click at [537, 13] on button "Compose Request" at bounding box center [519, 16] width 66 height 16
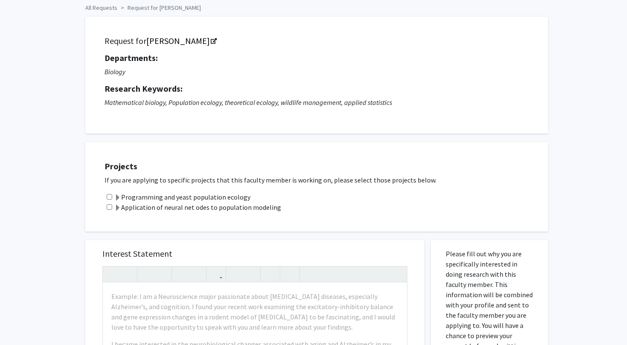
scroll to position [41, 0]
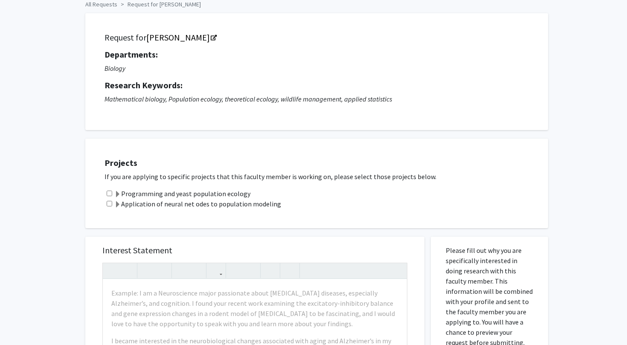
click at [169, 195] on label "Programming and yeast population ecology" at bounding box center [182, 194] width 136 height 10
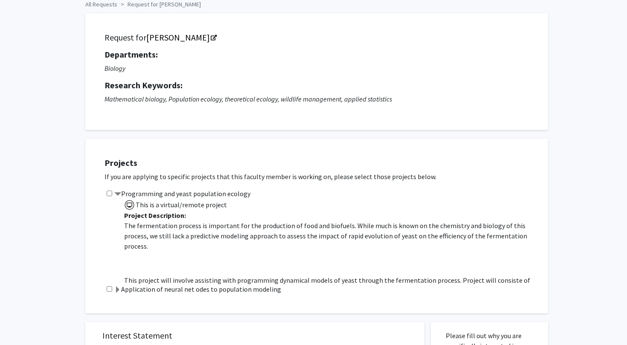
click at [111, 195] on input "checkbox" at bounding box center [110, 194] width 6 height 6
checkbox input "true"
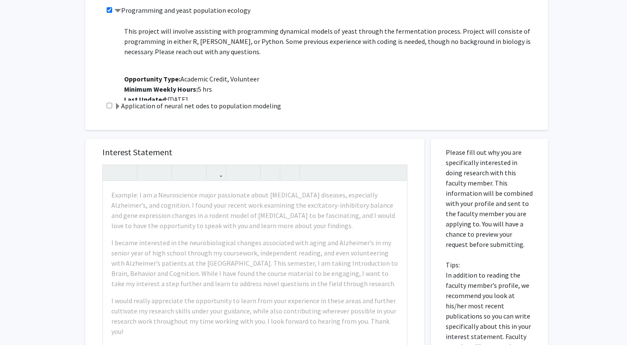
scroll to position [248, 0]
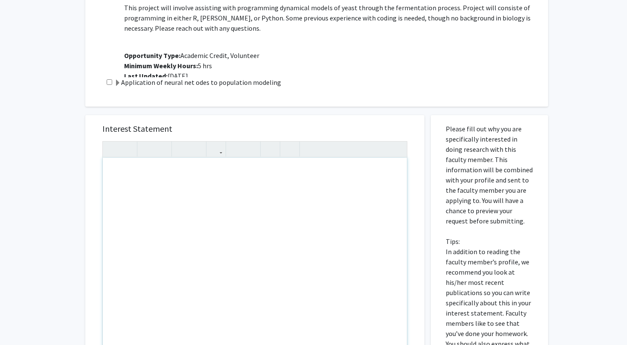
click at [150, 215] on div "Note to users with screen readers: Please press Alt+0 or Option+0 to deactivate…" at bounding box center [255, 255] width 304 height 195
paste div "Note to users with screen readers: Please press Alt+0 or Option+0 to deactivate…"
type textarea "<p>This is why I am interested....</p>"
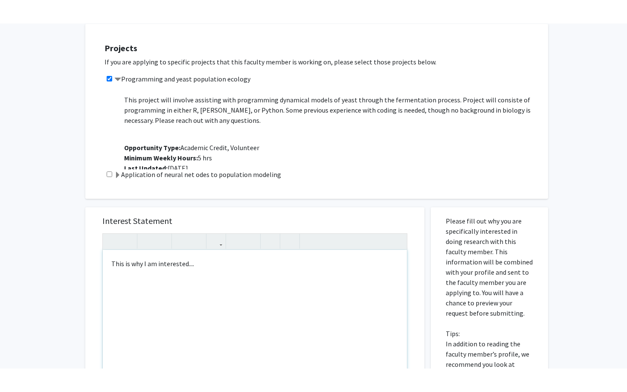
scroll to position [0, 0]
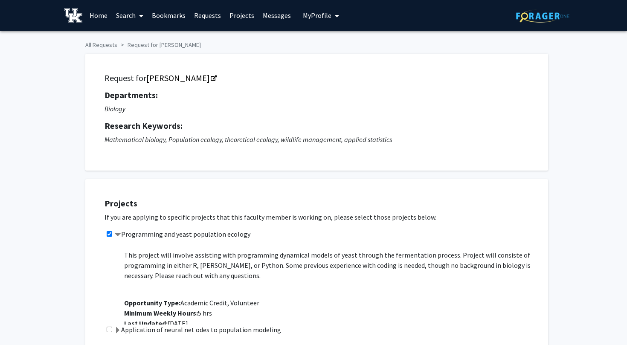
click at [96, 19] on link "Home" at bounding box center [98, 15] width 26 height 30
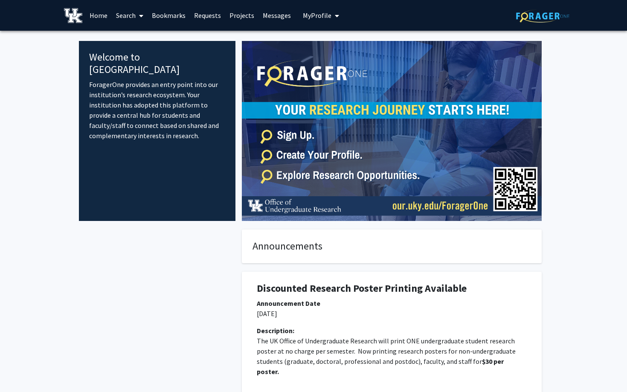
click at [123, 12] on link "Search" at bounding box center [130, 15] width 36 height 30
click at [121, 21] on link "Search" at bounding box center [130, 15] width 36 height 30
click at [130, 38] on span "Faculty/Staff" at bounding box center [143, 39] width 63 height 17
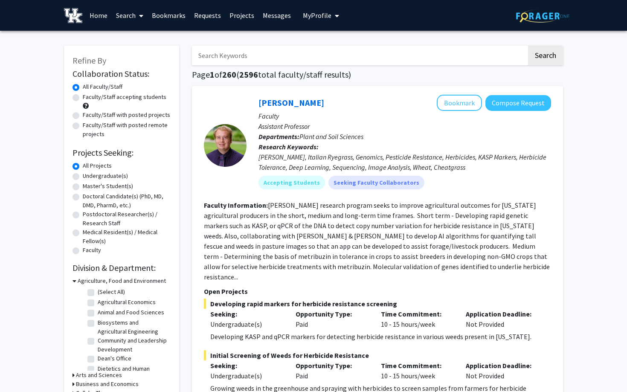
click at [218, 55] on input "Search Keywords" at bounding box center [359, 56] width 335 height 20
type input "Mathematical biology"
click at [551, 63] on button "Search" at bounding box center [545, 56] width 35 height 20
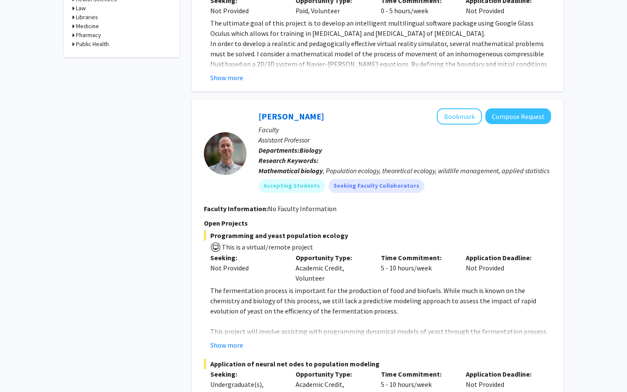
scroll to position [411, 0]
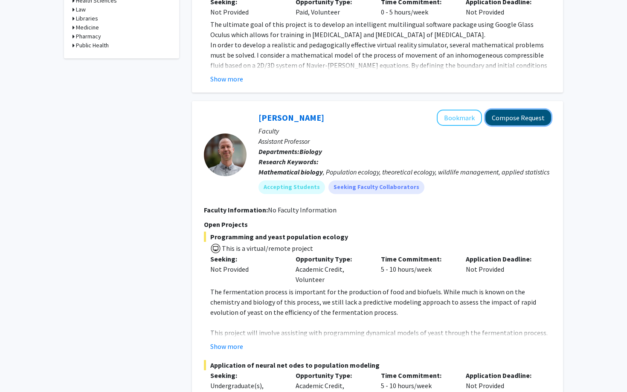
click at [495, 123] on button "Compose Request" at bounding box center [519, 118] width 66 height 16
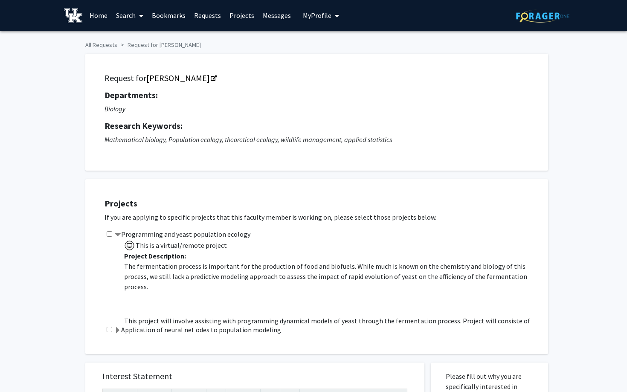
click at [110, 233] on input "checkbox" at bounding box center [110, 234] width 6 height 6
checkbox input "true"
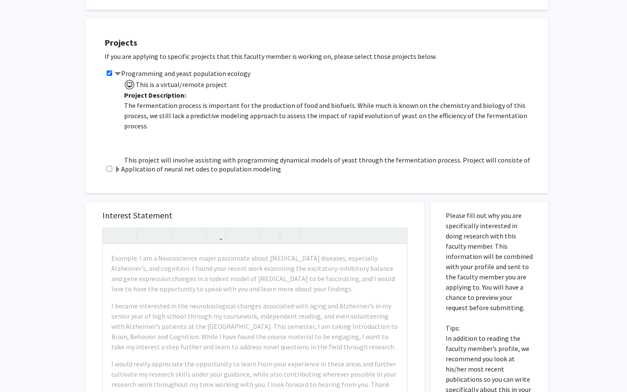
scroll to position [190, 0]
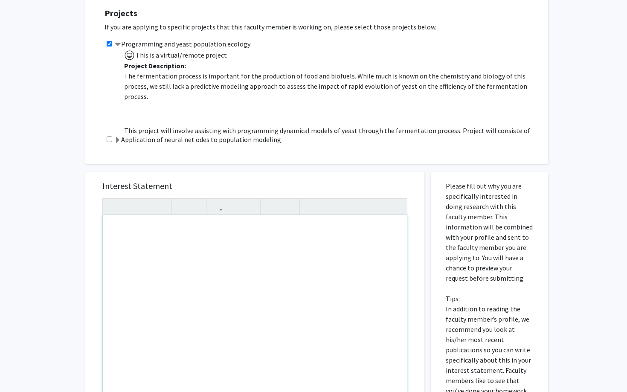
click at [146, 238] on div "Note to users with screen readers: Please press Alt+0 or Option+0 to deactivate…" at bounding box center [255, 312] width 304 height 195
paste div "Note to users with screen readers: Please press Alt+0 or Option+0 to deactivate…"
type textarea "<p>This is why I am interested....</p>"
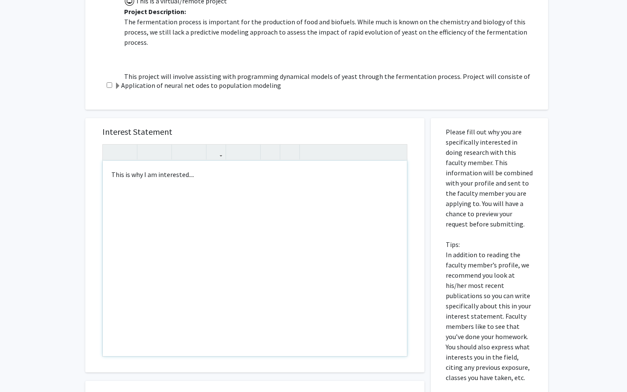
scroll to position [0, 0]
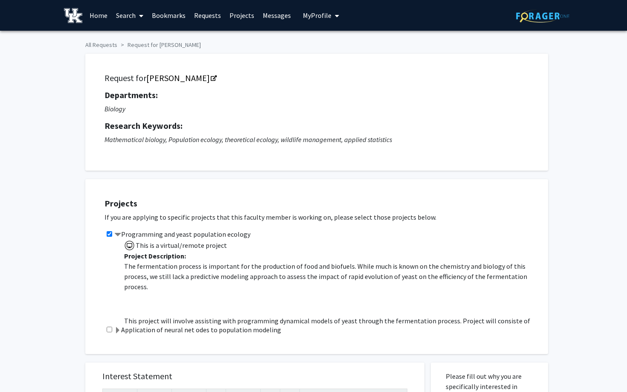
click at [93, 12] on link "Home" at bounding box center [98, 15] width 26 height 30
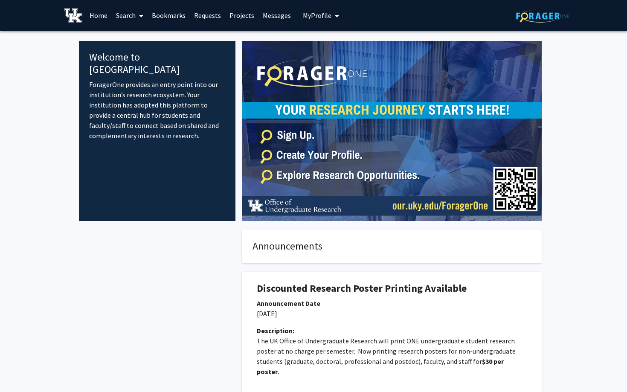
click at [123, 16] on link "Search" at bounding box center [130, 15] width 36 height 30
click at [134, 32] on span "Faculty/Staff" at bounding box center [143, 39] width 63 height 17
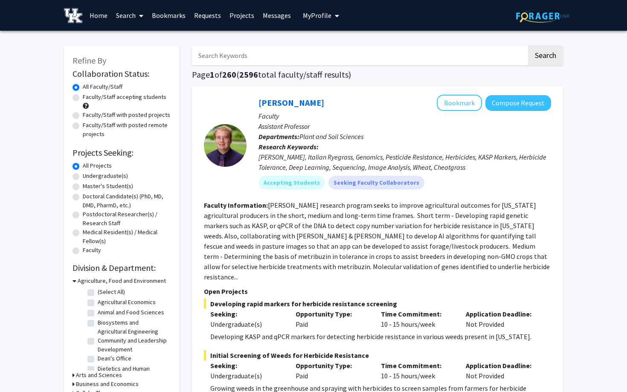
click at [221, 50] on input "Search Keywords" at bounding box center [359, 56] width 335 height 20
type input "Mathematical biology"
click at [94, 11] on link "Home" at bounding box center [98, 15] width 26 height 30
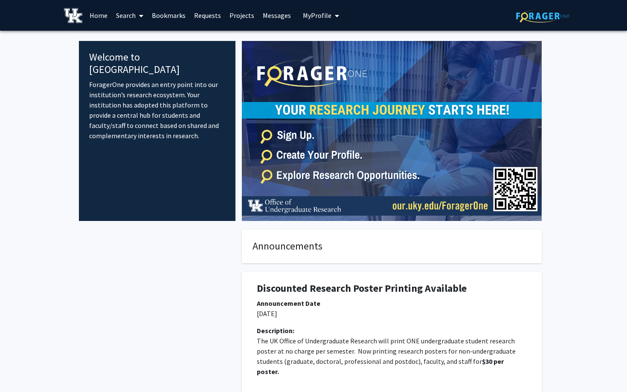
click at [133, 18] on link "Search" at bounding box center [130, 15] width 36 height 30
click at [132, 6] on link "Search" at bounding box center [130, 15] width 36 height 30
click at [133, 33] on span "Faculty/Staff" at bounding box center [143, 39] width 63 height 17
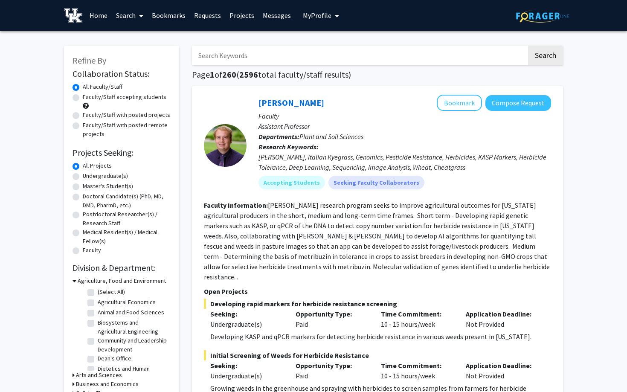
click at [234, 54] on input "Search Keywords" at bounding box center [359, 56] width 335 height 20
type input "Mathematical biology"
click at [550, 58] on button "Search" at bounding box center [545, 56] width 35 height 20
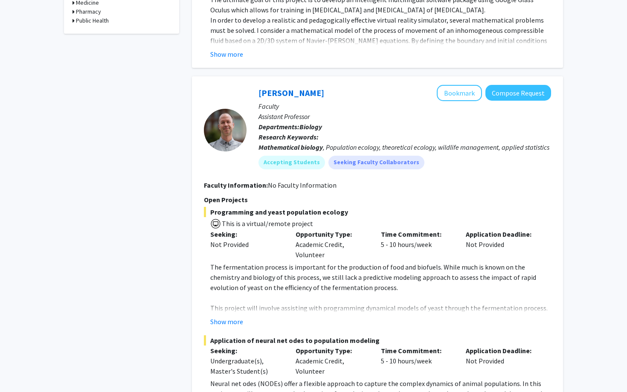
scroll to position [446, 0]
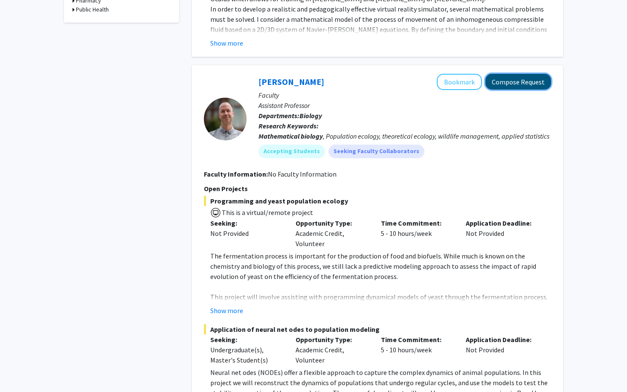
click at [503, 84] on button "Compose Request" at bounding box center [519, 82] width 66 height 16
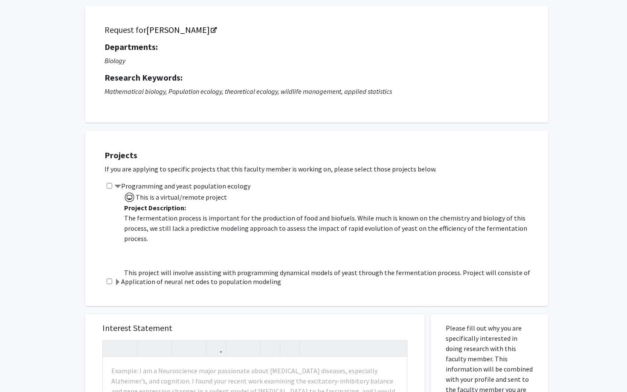
scroll to position [55, 0]
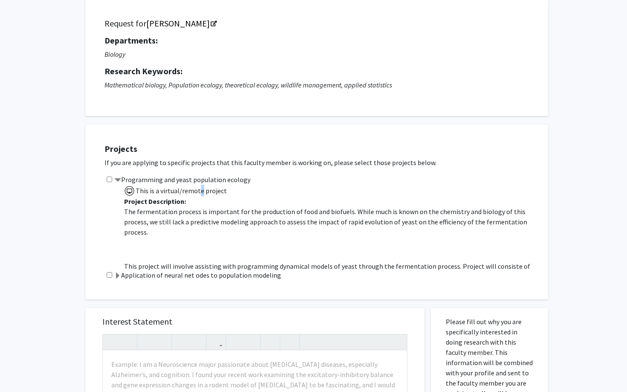
click at [198, 193] on span "This is a virtual/remote project" at bounding box center [181, 191] width 92 height 9
click at [158, 181] on label "Programming and yeast population ecology" at bounding box center [182, 180] width 136 height 10
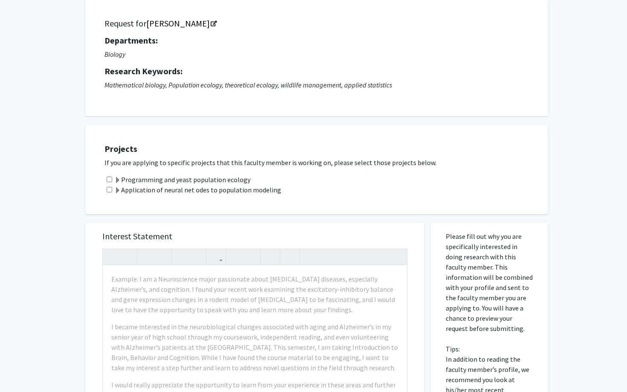
click at [110, 179] on input "checkbox" at bounding box center [110, 180] width 6 height 6
checkbox input "true"
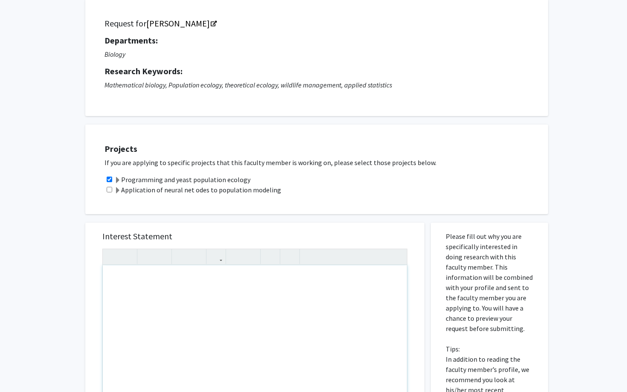
click at [150, 287] on div "Note to users with screen readers: Please press Alt+0 or Option+0 to deactivate…" at bounding box center [255, 362] width 304 height 195
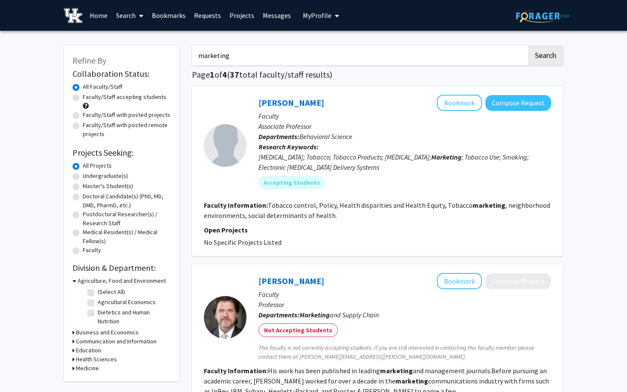
click at [97, 18] on link "Home" at bounding box center [98, 15] width 26 height 30
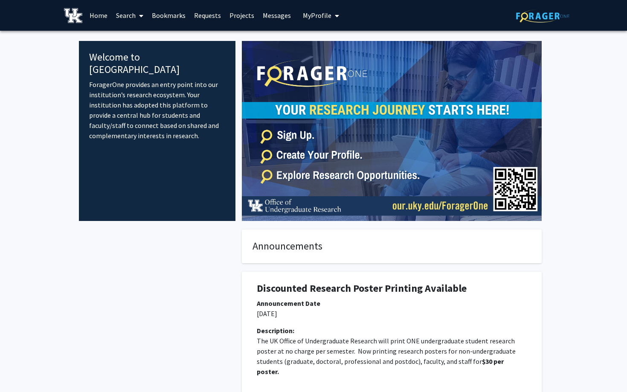
click at [130, 16] on link "Search" at bounding box center [130, 15] width 36 height 30
click at [136, 35] on span "Faculty/Staff" at bounding box center [143, 39] width 63 height 17
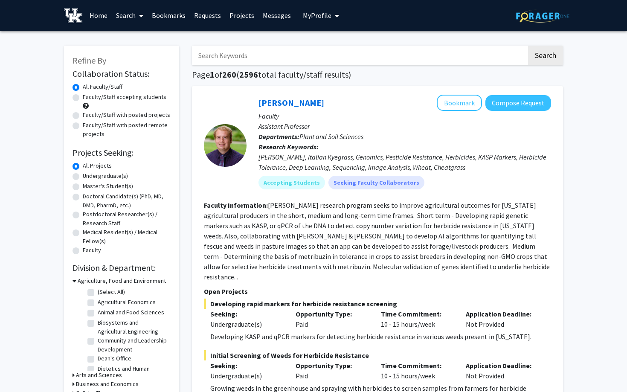
click at [230, 55] on input "Search Keywords" at bounding box center [359, 56] width 335 height 20
type input "Mathematical biology"
click at [541, 61] on button "Search" at bounding box center [545, 56] width 35 height 20
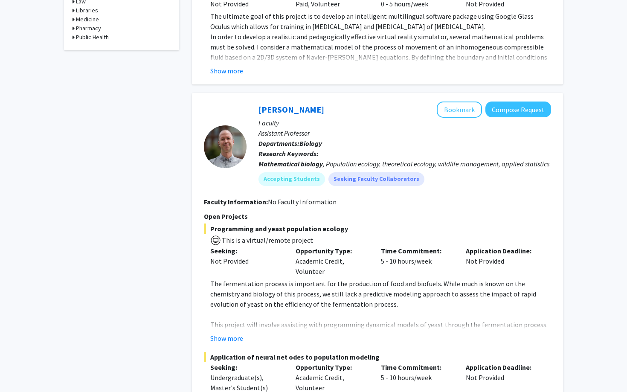
scroll to position [424, 0]
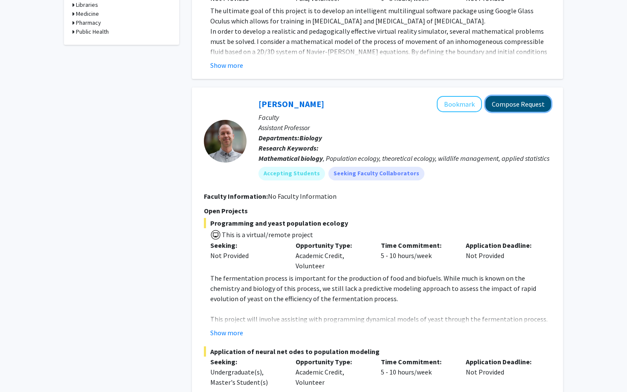
click at [504, 102] on button "Compose Request" at bounding box center [519, 104] width 66 height 16
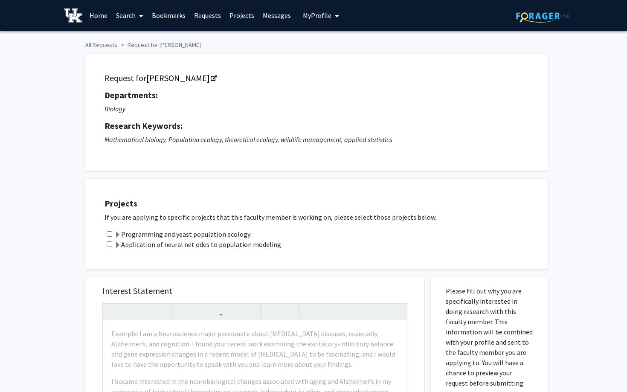
click at [108, 235] on input "checkbox" at bounding box center [110, 234] width 6 height 6
checkbox input "true"
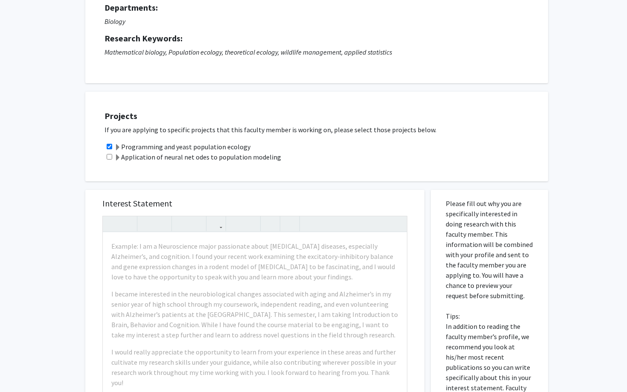
scroll to position [113, 0]
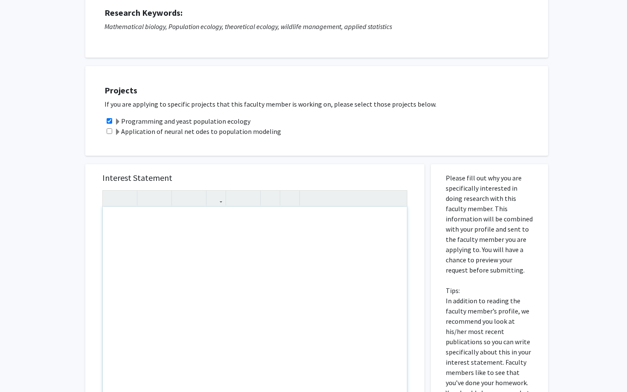
click at [133, 263] on div "Note to users with screen readers: Please press Alt+0 or Option+0 to deactivate…" at bounding box center [255, 304] width 304 height 195
paste div "Note to users with screen readers: Please press Alt+0 or Option+0 to deactivate…"
type textarea "<p>This is why I am interested....</p>"
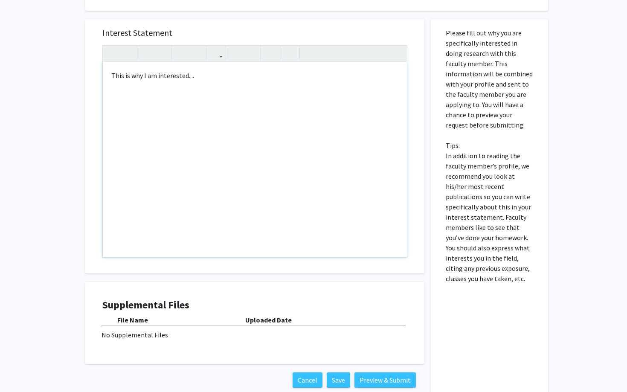
scroll to position [0, 0]
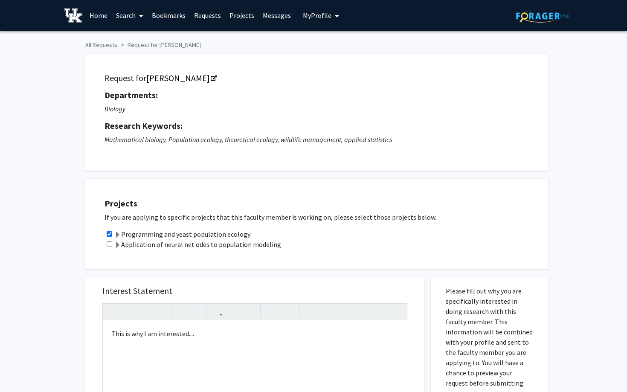
click at [96, 20] on link "Home" at bounding box center [98, 15] width 26 height 30
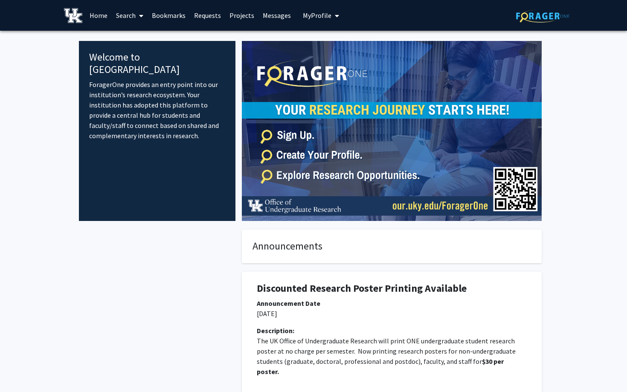
click at [137, 17] on span at bounding box center [140, 16] width 8 height 30
click at [148, 38] on span "Faculty/Staff" at bounding box center [143, 39] width 63 height 17
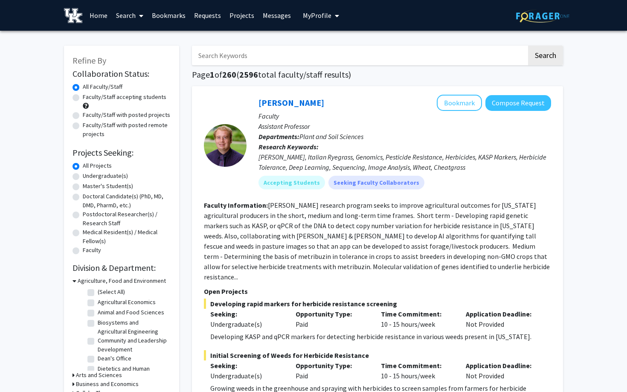
click at [116, 178] on label "Undergraduate(s)" at bounding box center [105, 176] width 45 height 9
click at [88, 177] on input "Undergraduate(s)" at bounding box center [86, 175] width 6 height 6
radio input "true"
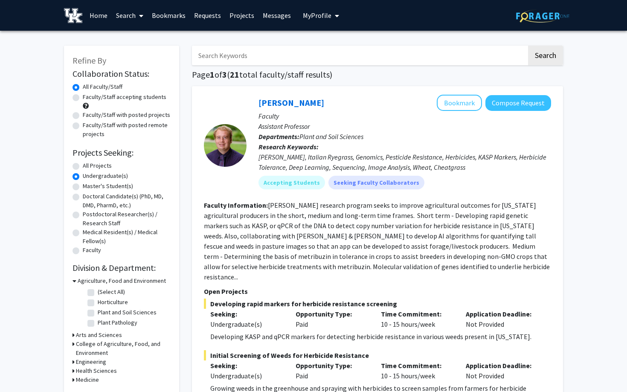
click at [98, 163] on label "All Projects" at bounding box center [97, 165] width 29 height 9
click at [88, 163] on input "All Projects" at bounding box center [86, 164] width 6 height 6
radio input "true"
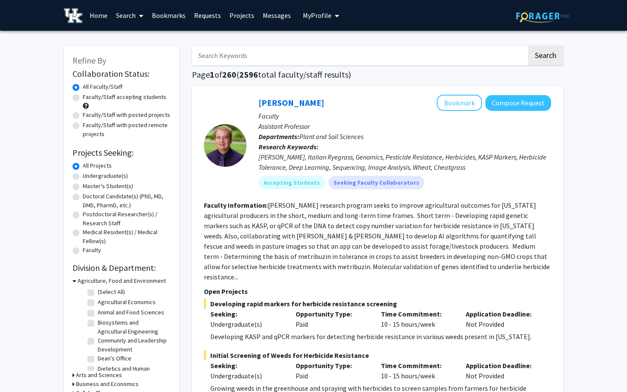
click at [83, 98] on label "Faculty/Staff accepting students" at bounding box center [125, 97] width 84 height 9
click at [83, 98] on input "Faculty/Staff accepting students" at bounding box center [86, 96] width 6 height 6
radio input "true"
click at [83, 117] on label "Faculty/Staff with posted projects" at bounding box center [127, 115] width 88 height 9
click at [83, 116] on input "Faculty/Staff with posted projects" at bounding box center [86, 114] width 6 height 6
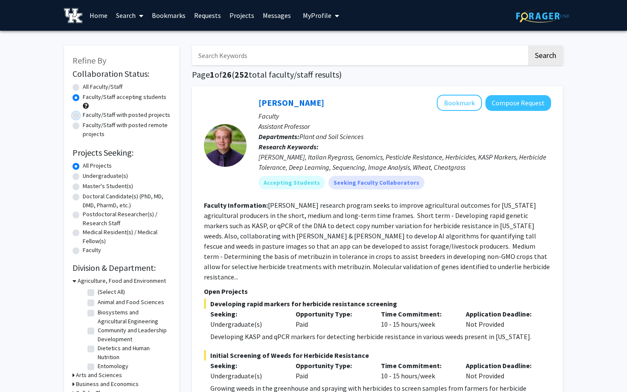
radio input "true"
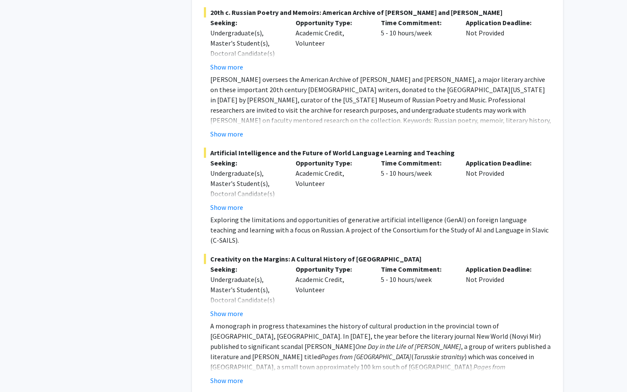
scroll to position [4309, 0]
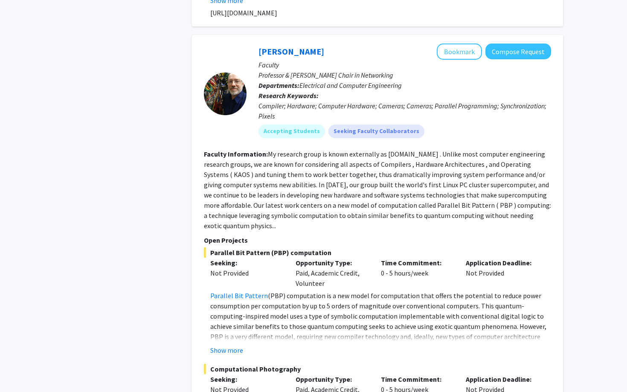
scroll to position [3361, 0]
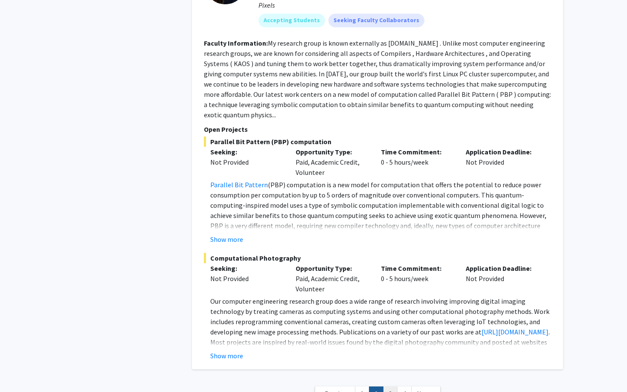
click at [390, 387] on link "3" at bounding box center [390, 394] width 15 height 15
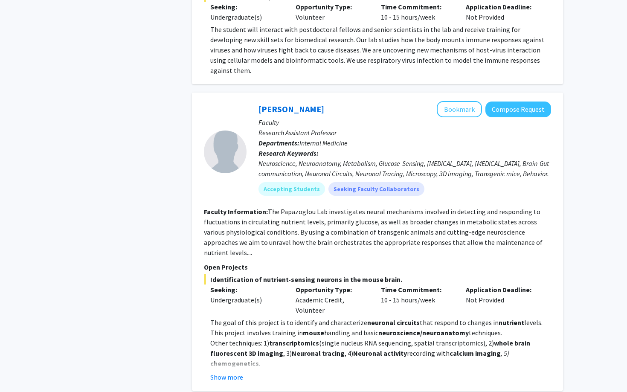
scroll to position [2815, 0]
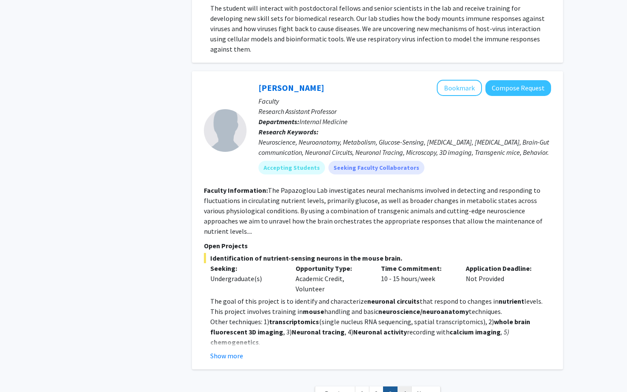
click at [403, 387] on link "4" at bounding box center [404, 394] width 15 height 15
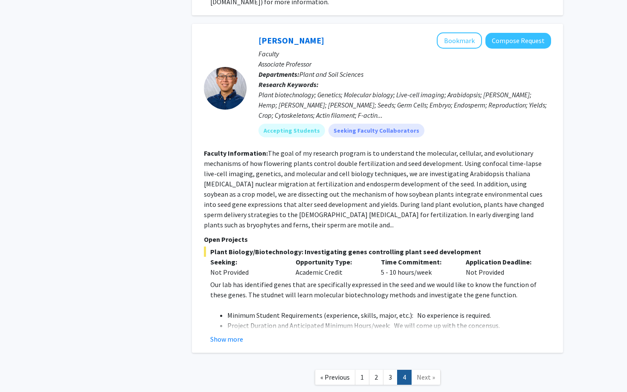
scroll to position [2635, 0]
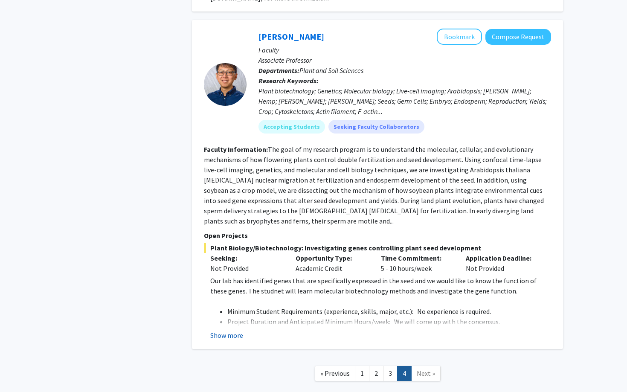
click at [242, 330] on div "Show more" at bounding box center [380, 335] width 341 height 10
click at [239, 330] on button "Show more" at bounding box center [226, 335] width 33 height 10
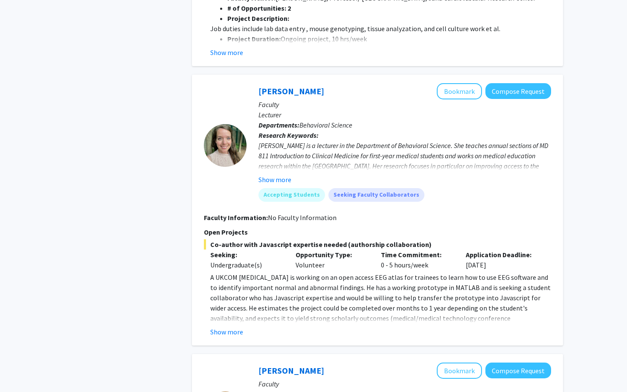
scroll to position [0, 0]
